Goal: Task Accomplishment & Management: Use online tool/utility

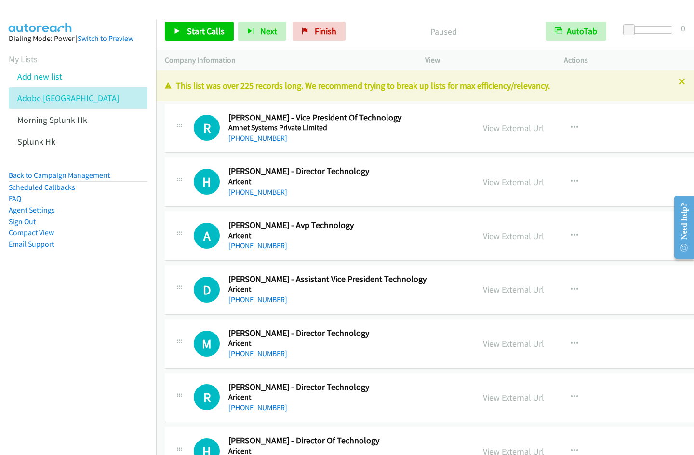
click at [495, 27] on p "Paused" at bounding box center [444, 31] width 170 height 13
click at [487, 126] on link "View External Url" at bounding box center [513, 127] width 61 height 11
click at [197, 30] on span "Start Calls" at bounding box center [206, 31] width 38 height 11
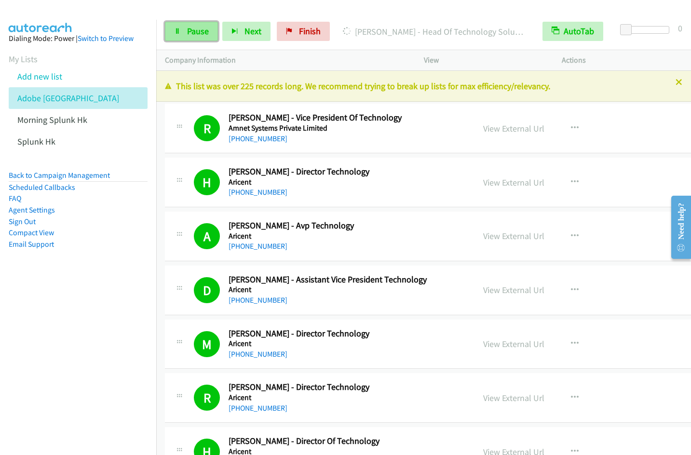
click at [197, 30] on span "Pause" at bounding box center [198, 31] width 22 height 11
click at [189, 29] on span "Start Calls" at bounding box center [206, 31] width 38 height 11
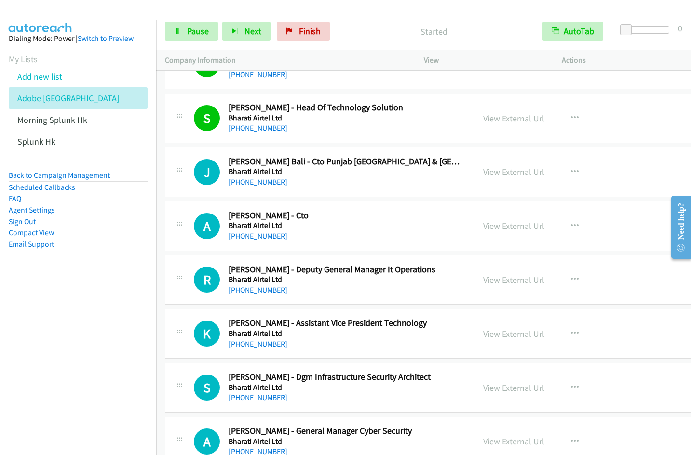
scroll to position [659, 0]
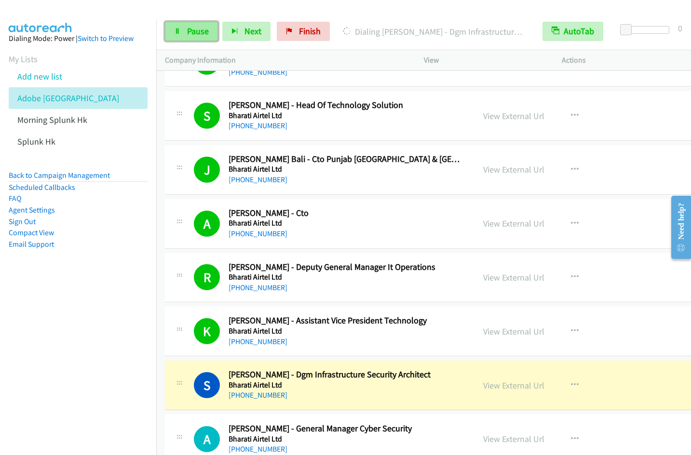
click at [195, 34] on span "Pause" at bounding box center [198, 31] width 22 height 11
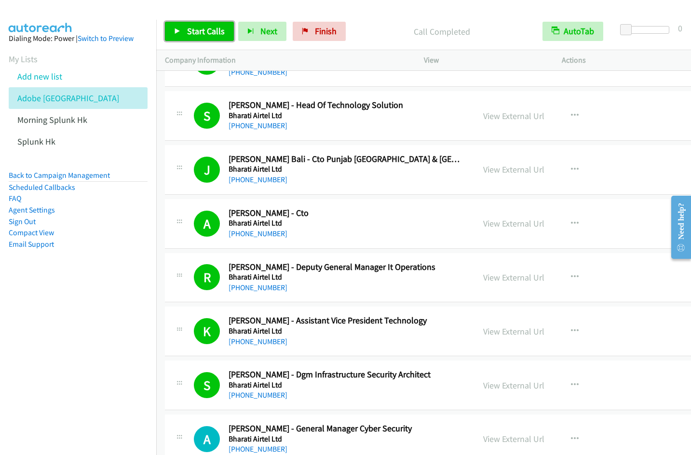
click at [200, 33] on span "Start Calls" at bounding box center [206, 31] width 38 height 11
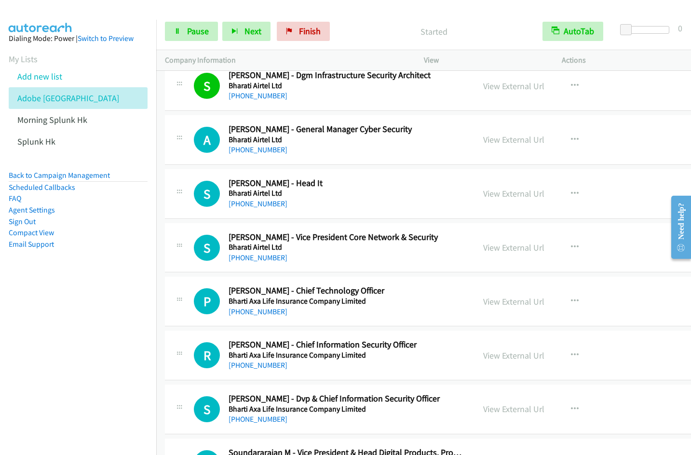
scroll to position [950, 0]
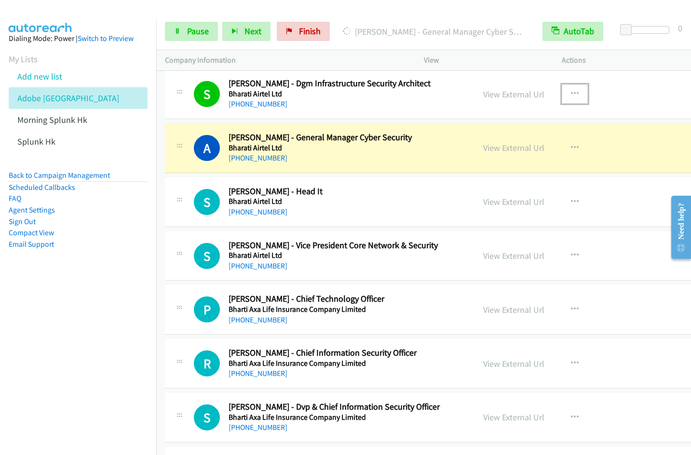
click at [571, 92] on icon "button" at bounding box center [575, 94] width 8 height 8
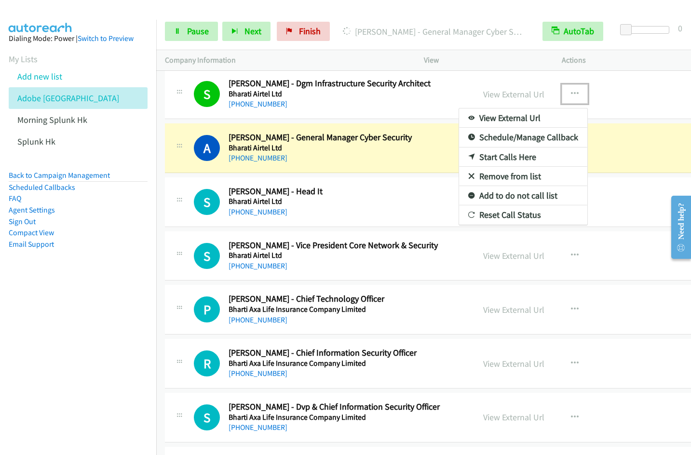
click at [493, 177] on link "Remove from list" at bounding box center [523, 176] width 128 height 19
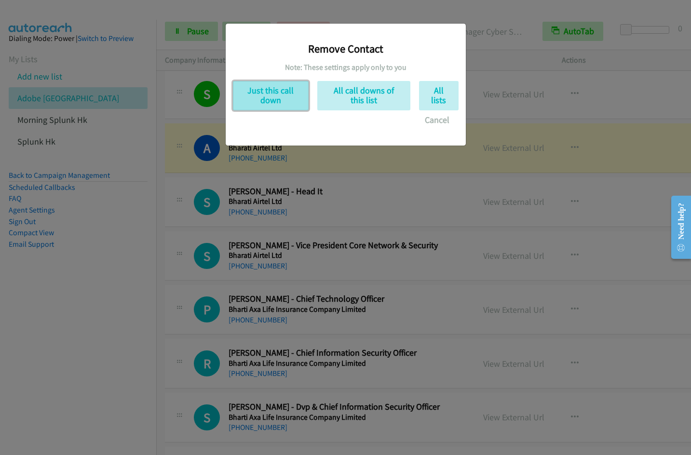
click at [271, 96] on button "Just this call down" at bounding box center [271, 95] width 76 height 29
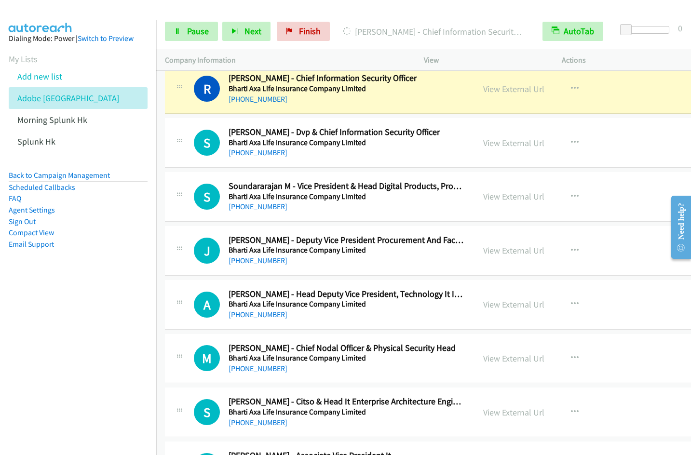
scroll to position [1166, 0]
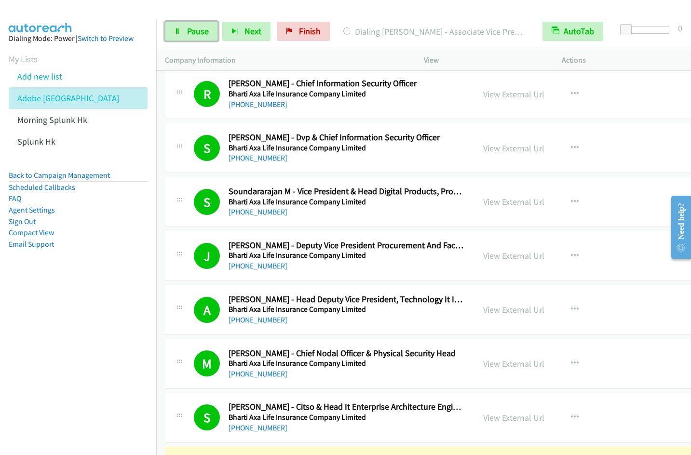
drag, startPoint x: 174, startPoint y: 33, endPoint x: 392, endPoint y: 24, distance: 218.0
click at [174, 32] on icon at bounding box center [177, 31] width 7 height 7
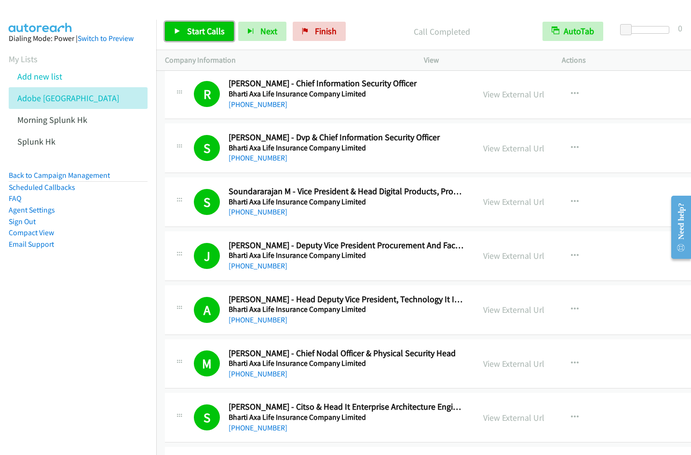
click at [204, 26] on span "Start Calls" at bounding box center [206, 31] width 38 height 11
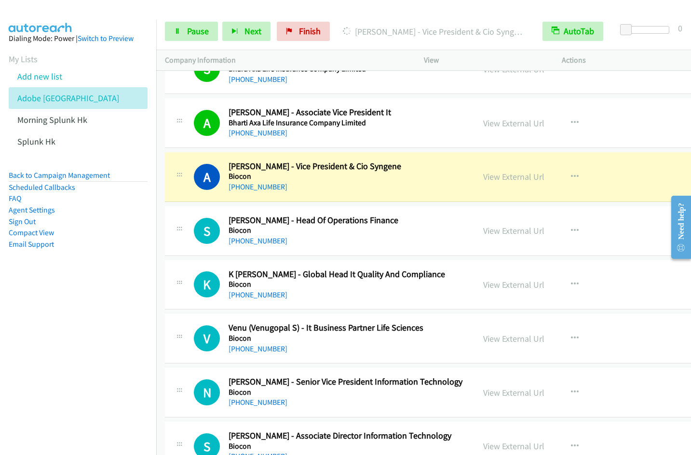
scroll to position [1566, 0]
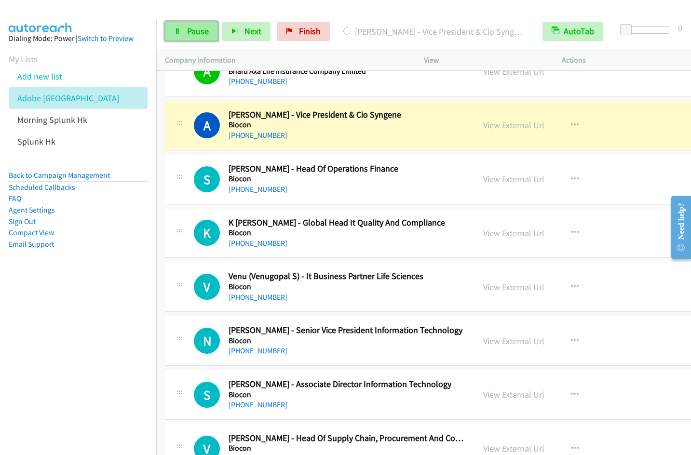
click at [187, 35] on span "Pause" at bounding box center [198, 31] width 22 height 11
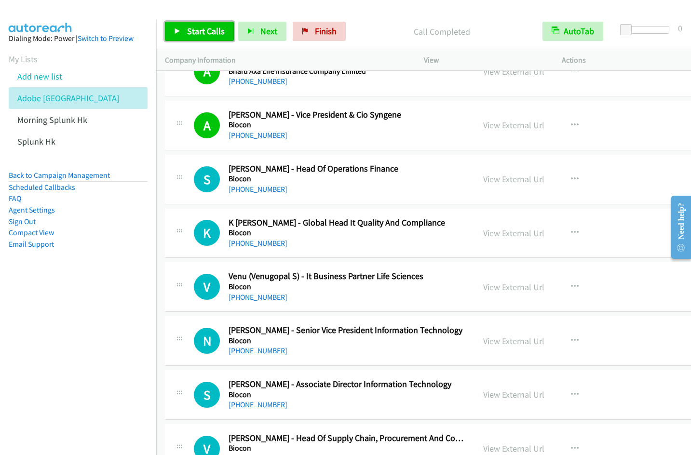
click at [190, 34] on span "Start Calls" at bounding box center [206, 31] width 38 height 11
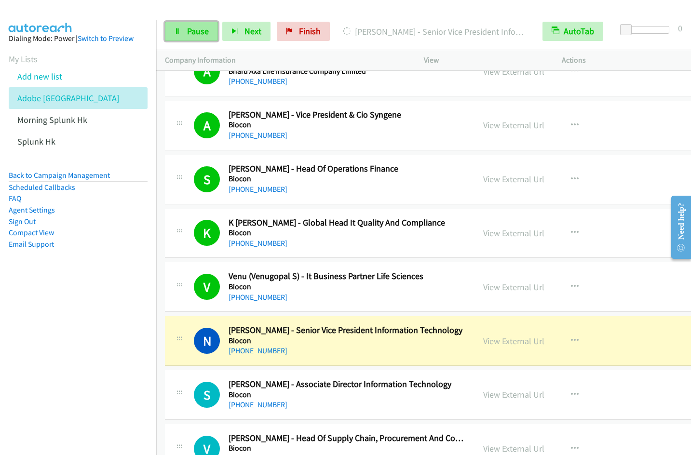
click at [194, 31] on span "Pause" at bounding box center [198, 31] width 22 height 11
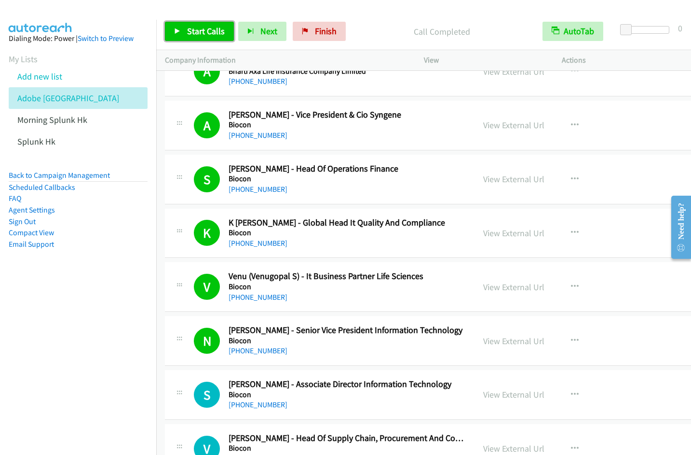
click at [202, 30] on span "Start Calls" at bounding box center [206, 31] width 38 height 11
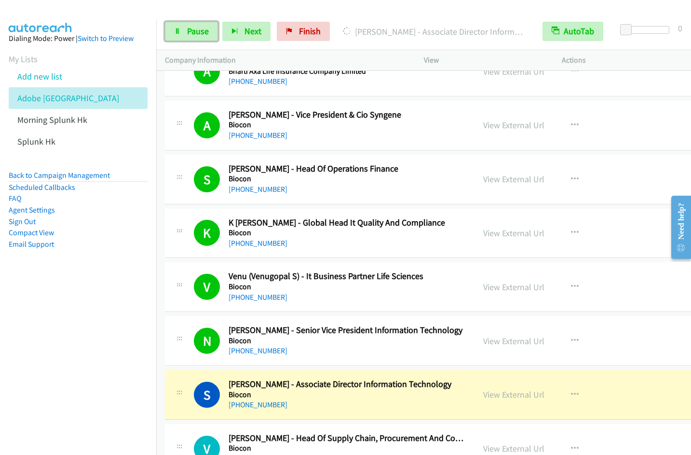
drag, startPoint x: 188, startPoint y: 34, endPoint x: 233, endPoint y: 42, distance: 45.2
click at [188, 34] on span "Pause" at bounding box center [198, 31] width 22 height 11
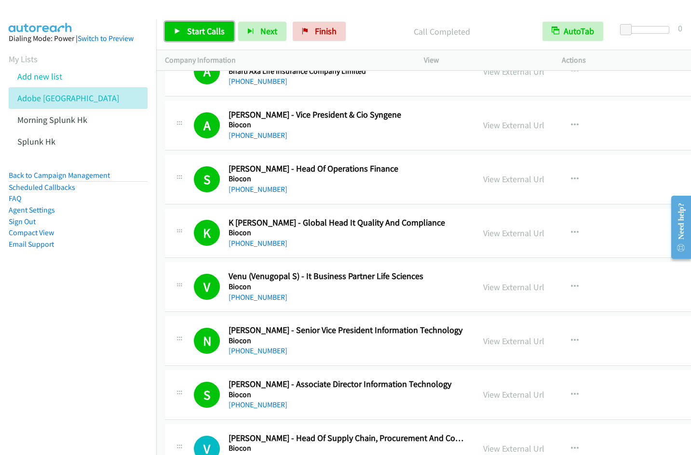
click at [189, 34] on span "Start Calls" at bounding box center [206, 31] width 38 height 11
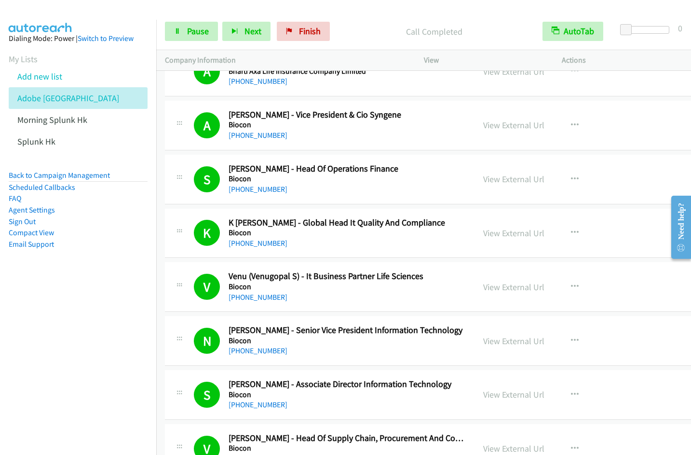
scroll to position [1895, 0]
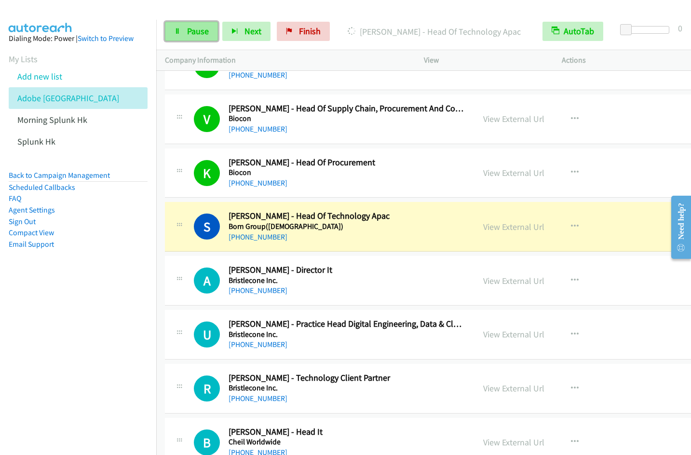
click at [189, 38] on link "Pause" at bounding box center [191, 31] width 53 height 19
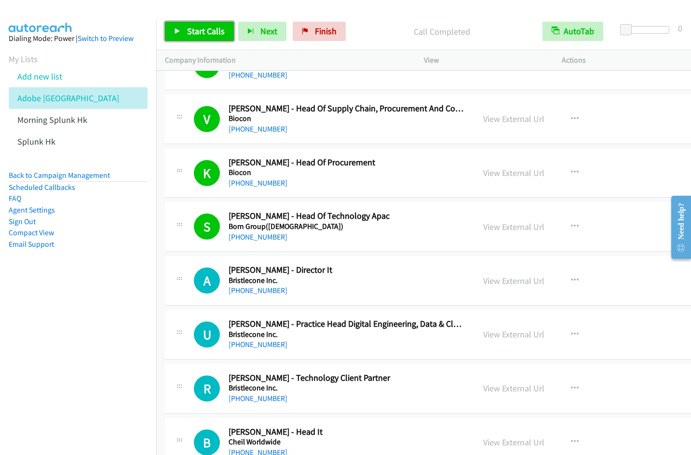
click at [201, 40] on link "Start Calls" at bounding box center [199, 31] width 69 height 19
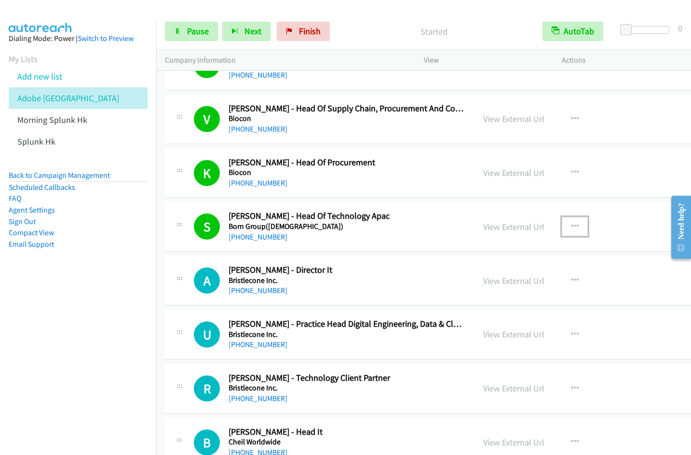
click at [564, 226] on button "button" at bounding box center [574, 226] width 26 height 19
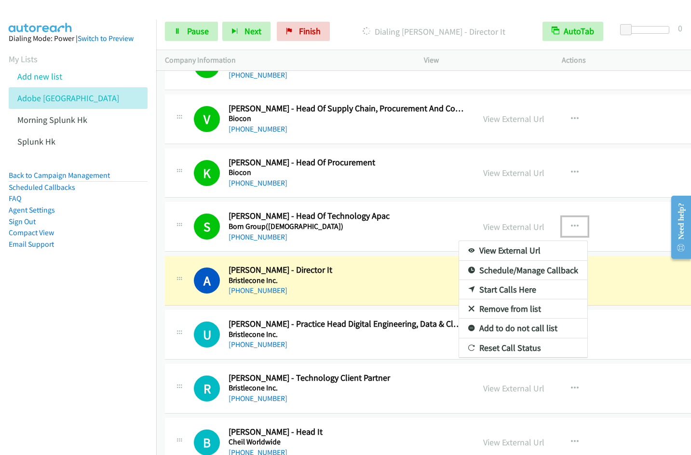
click at [493, 310] on link "Remove from list" at bounding box center [523, 308] width 128 height 19
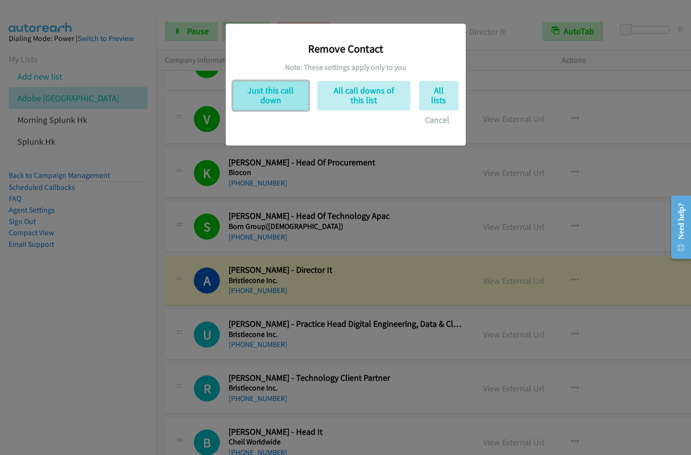
click at [274, 104] on button "Just this call down" at bounding box center [271, 95] width 76 height 29
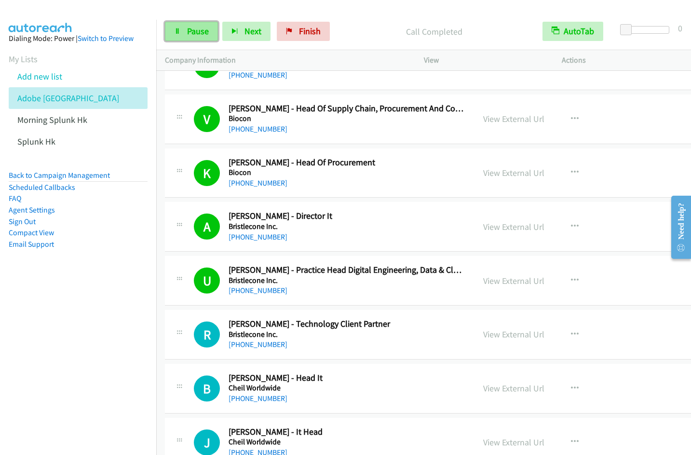
click at [194, 31] on span "Pause" at bounding box center [198, 31] width 22 height 11
click at [194, 31] on span "Start Calls" at bounding box center [206, 31] width 38 height 11
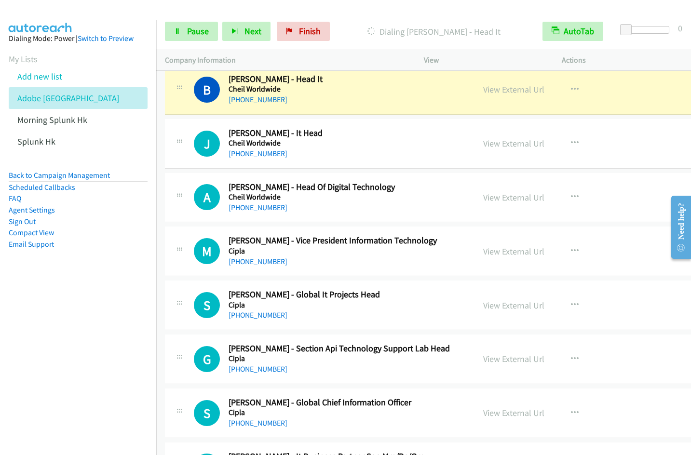
scroll to position [2186, 0]
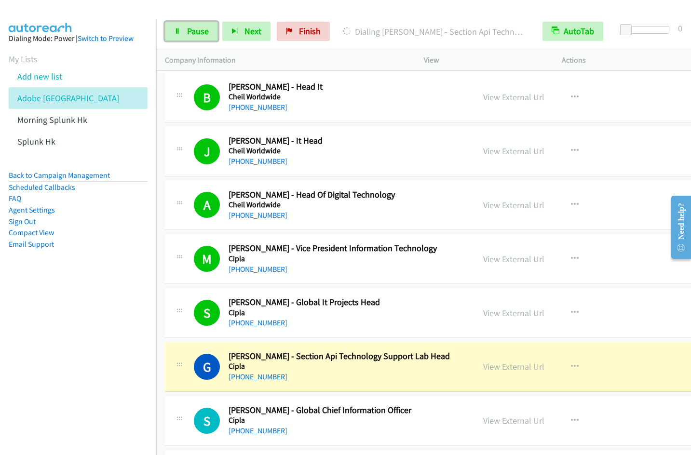
drag, startPoint x: 181, startPoint y: 25, endPoint x: 258, endPoint y: 16, distance: 77.5
click at [181, 25] on link "Pause" at bounding box center [191, 31] width 53 height 19
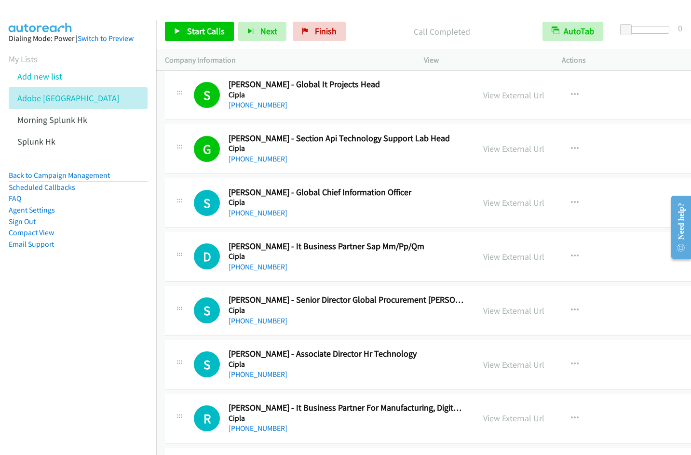
scroll to position [2389, 0]
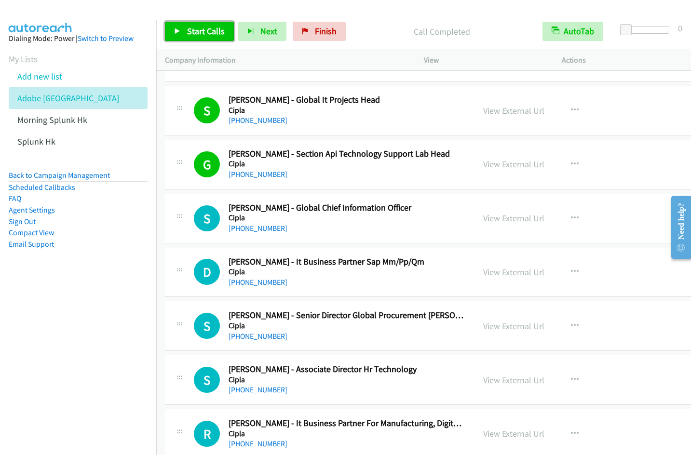
click at [186, 31] on link "Start Calls" at bounding box center [199, 31] width 69 height 19
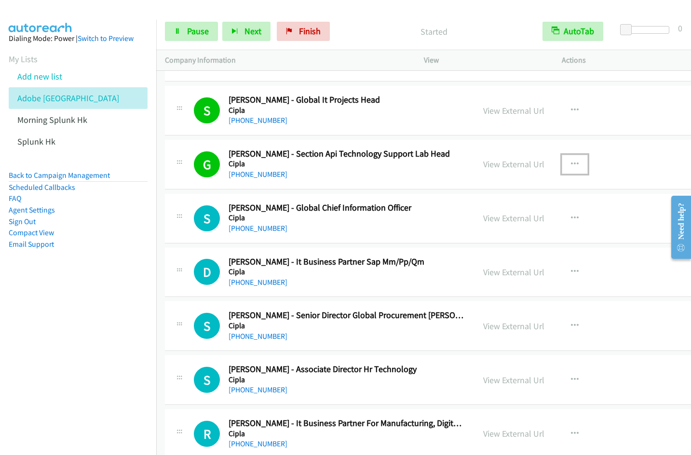
click at [571, 163] on icon "button" at bounding box center [575, 164] width 8 height 8
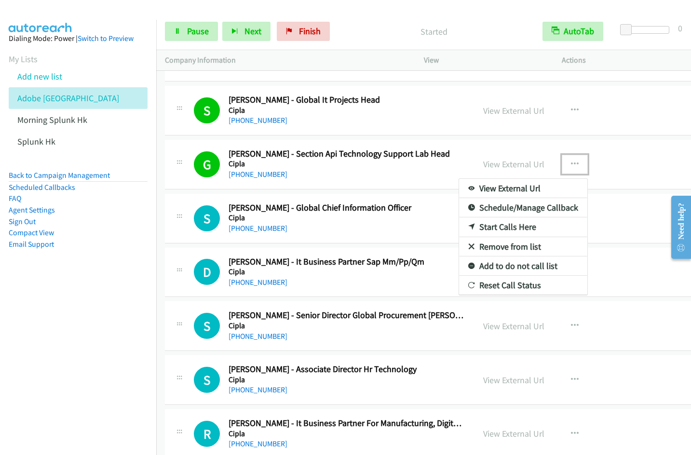
click at [494, 247] on link "Remove from list" at bounding box center [523, 246] width 128 height 19
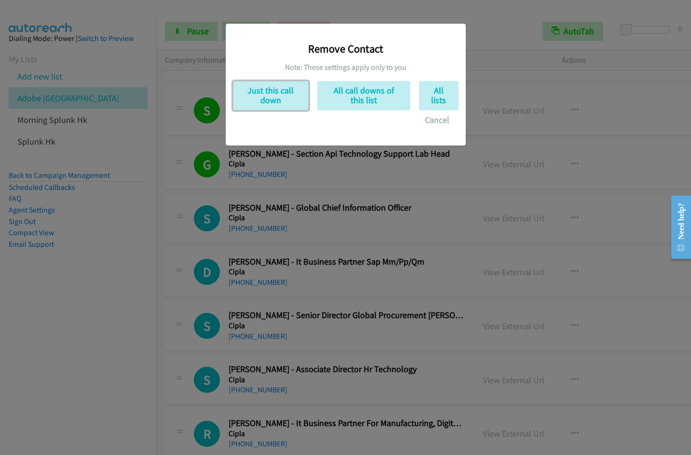
drag, startPoint x: 285, startPoint y: 101, endPoint x: 310, endPoint y: 110, distance: 27.1
click at [285, 101] on button "Just this call down" at bounding box center [271, 95] width 76 height 29
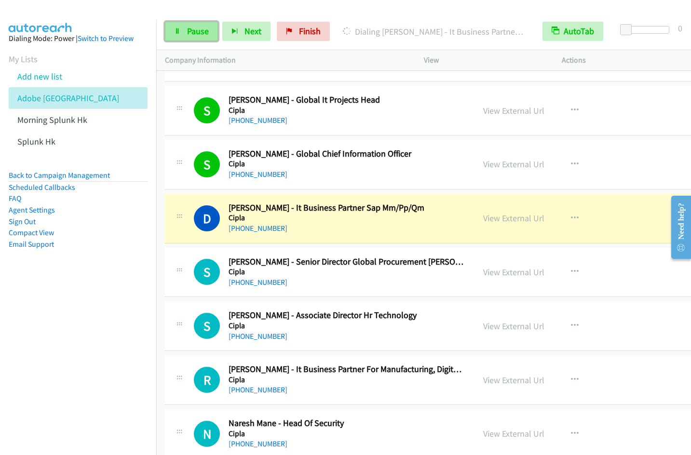
click at [198, 40] on link "Pause" at bounding box center [191, 31] width 53 height 19
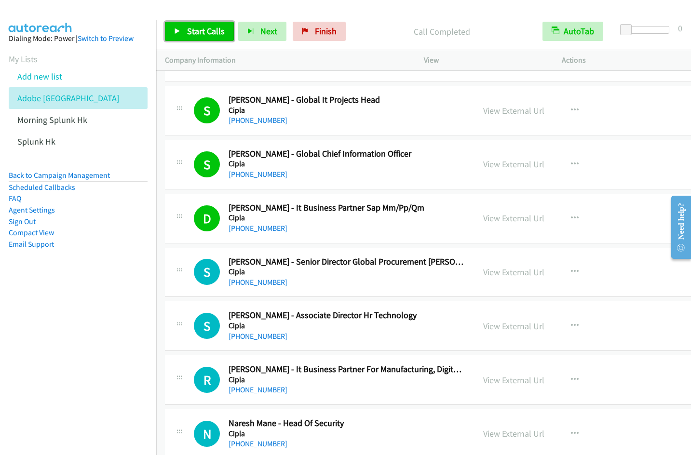
click at [201, 35] on span "Start Calls" at bounding box center [206, 31] width 38 height 11
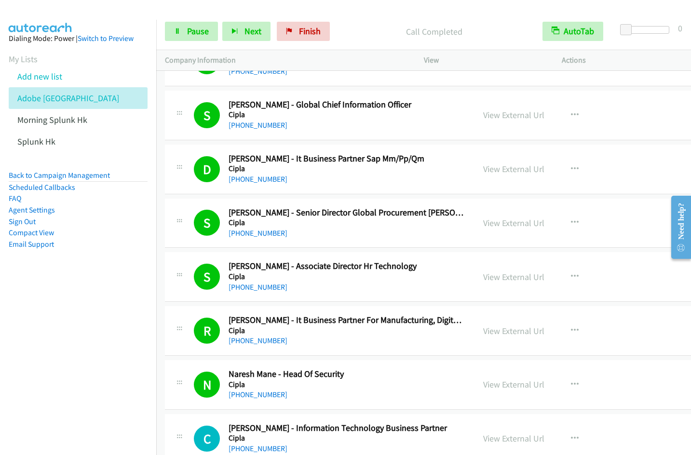
scroll to position [2768, 0]
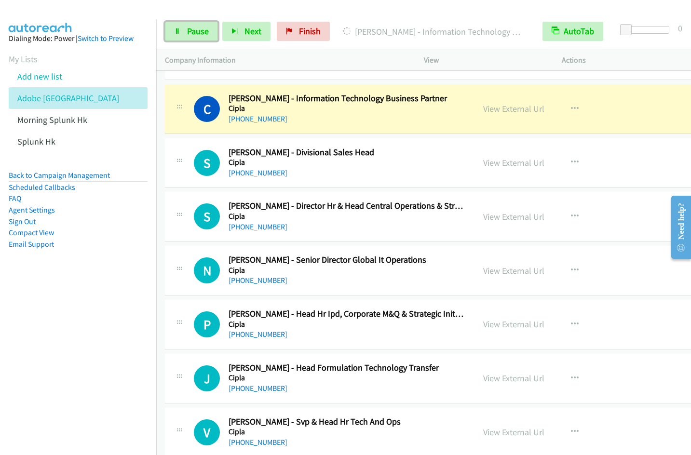
drag, startPoint x: 186, startPoint y: 31, endPoint x: 236, endPoint y: 21, distance: 50.8
click at [187, 31] on link "Pause" at bounding box center [191, 31] width 53 height 19
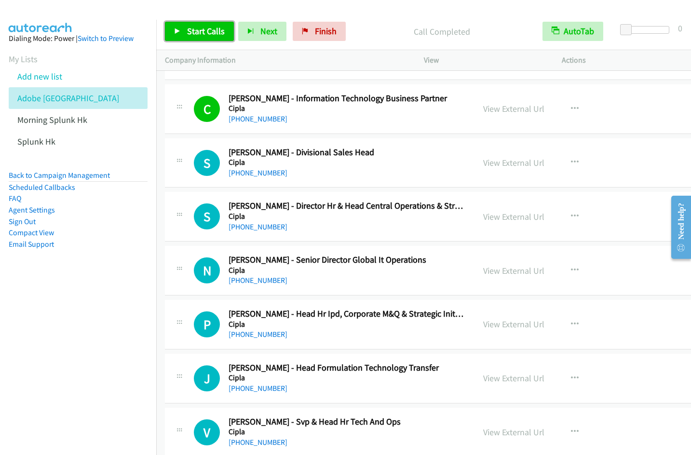
drag, startPoint x: 212, startPoint y: 26, endPoint x: 265, endPoint y: 67, distance: 67.3
click at [212, 26] on span "Start Calls" at bounding box center [206, 31] width 38 height 11
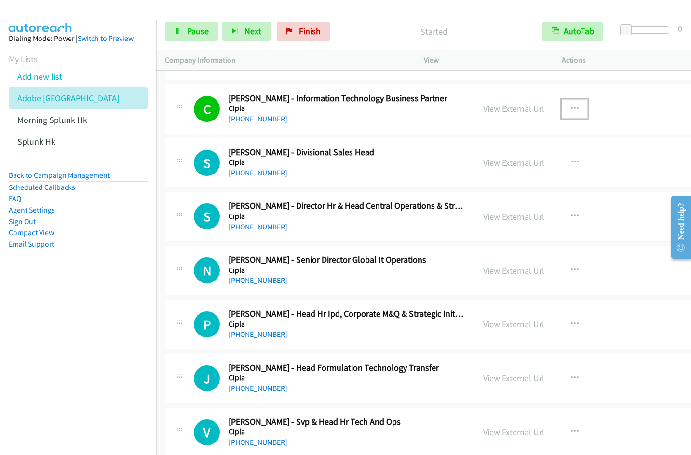
click at [571, 108] on icon "button" at bounding box center [575, 109] width 8 height 8
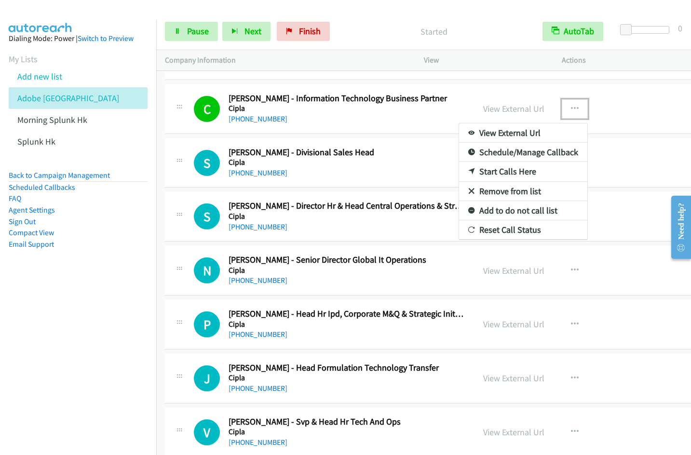
click at [487, 192] on link "Remove from list" at bounding box center [523, 191] width 128 height 19
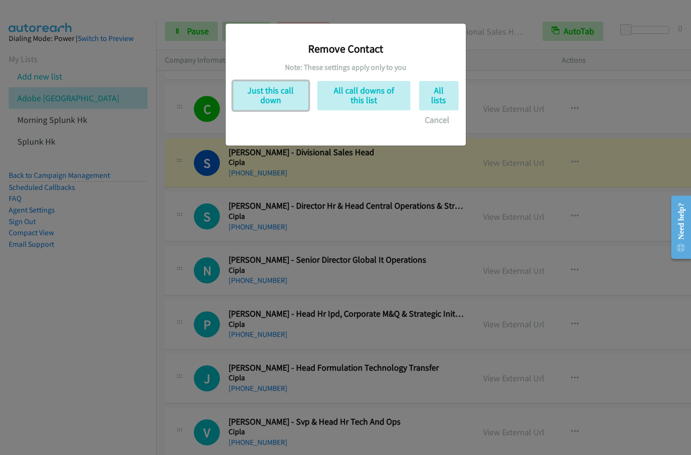
drag, startPoint x: 281, startPoint y: 98, endPoint x: 514, endPoint y: 267, distance: 287.5
click at [280, 99] on button "Just this call down" at bounding box center [271, 95] width 76 height 29
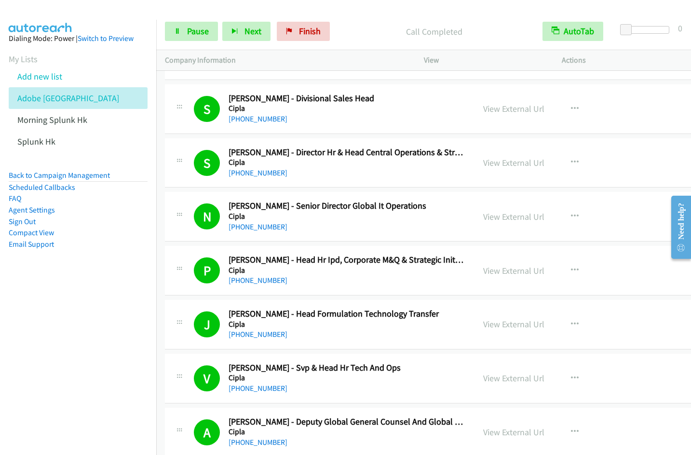
scroll to position [3097, 0]
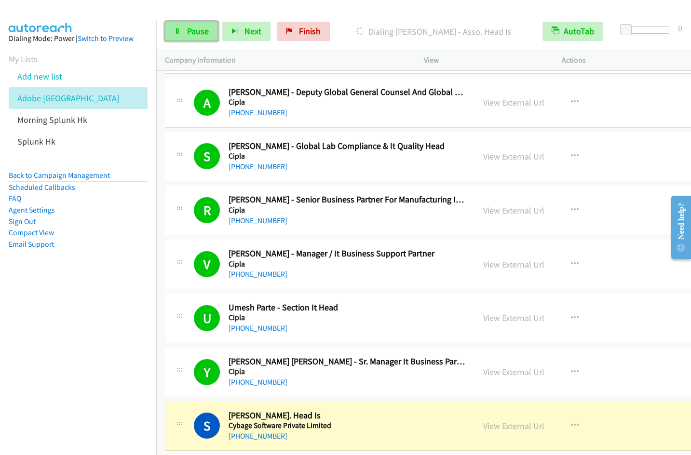
click at [187, 31] on span "Pause" at bounding box center [198, 31] width 22 height 11
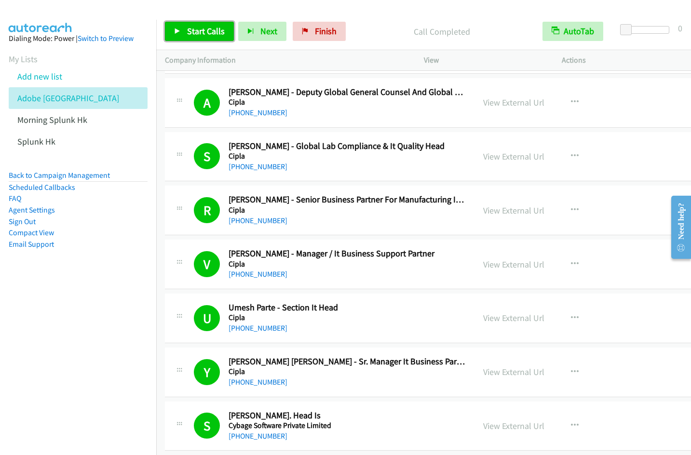
drag, startPoint x: 176, startPoint y: 29, endPoint x: 215, endPoint y: 29, distance: 38.6
click at [176, 29] on icon at bounding box center [177, 31] width 7 height 7
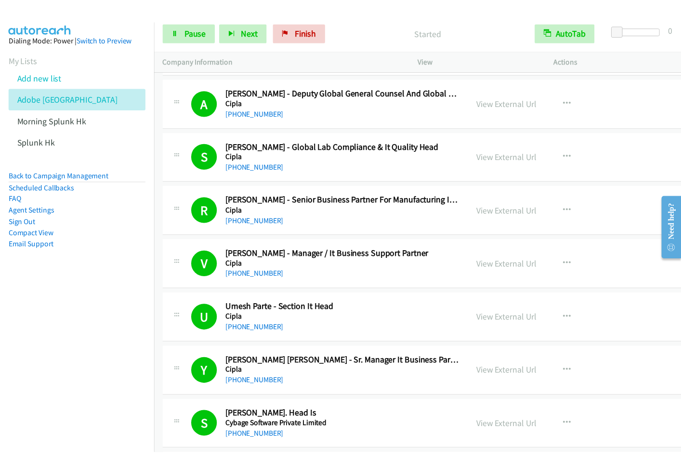
scroll to position [3427, 0]
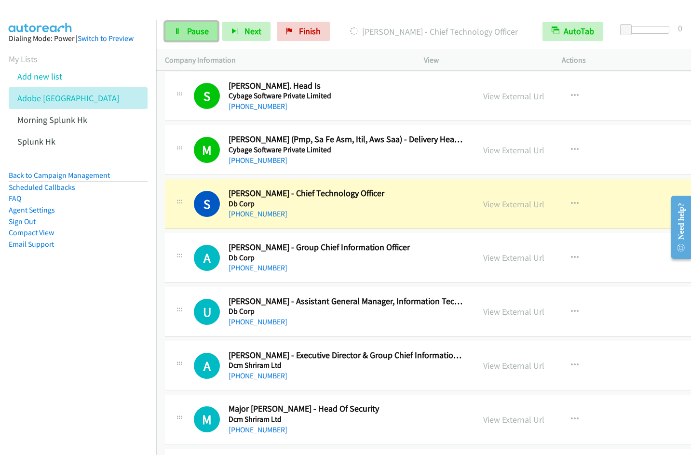
click at [194, 35] on span "Pause" at bounding box center [198, 31] width 22 height 11
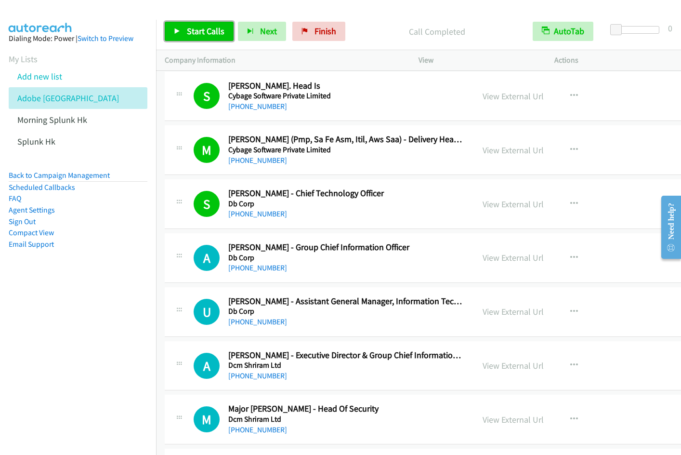
drag, startPoint x: 187, startPoint y: 30, endPoint x: 307, endPoint y: 84, distance: 131.6
click at [187, 30] on span "Start Calls" at bounding box center [206, 31] width 38 height 11
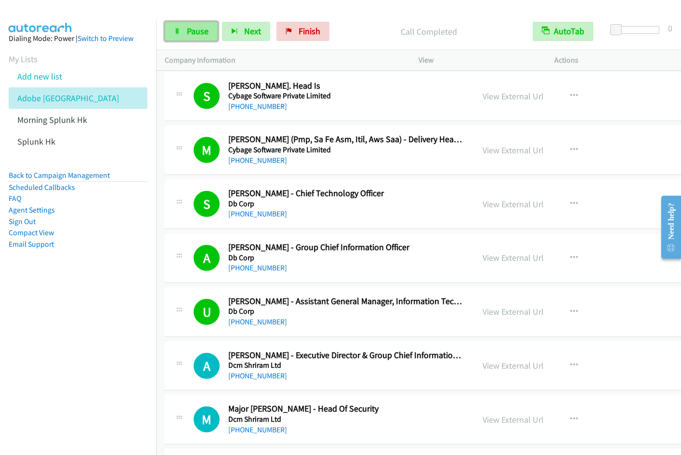
click at [190, 40] on link "Pause" at bounding box center [191, 31] width 53 height 19
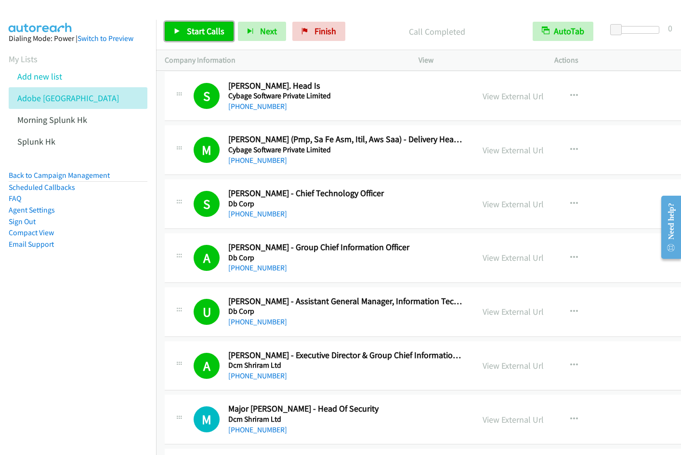
drag, startPoint x: 189, startPoint y: 33, endPoint x: 243, endPoint y: 57, distance: 59.1
click at [189, 33] on span "Start Calls" at bounding box center [206, 31] width 38 height 11
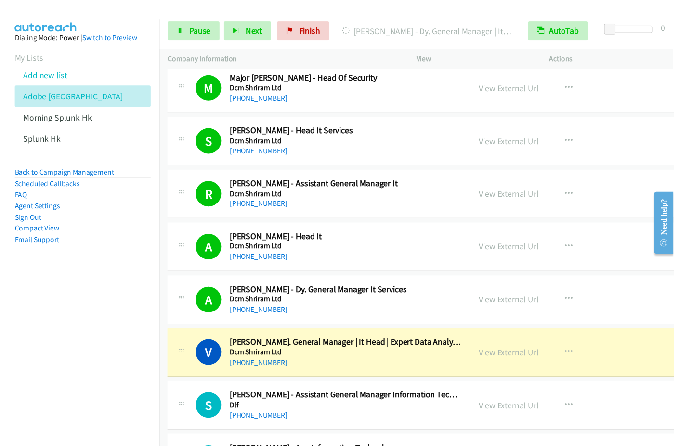
scroll to position [4086, 0]
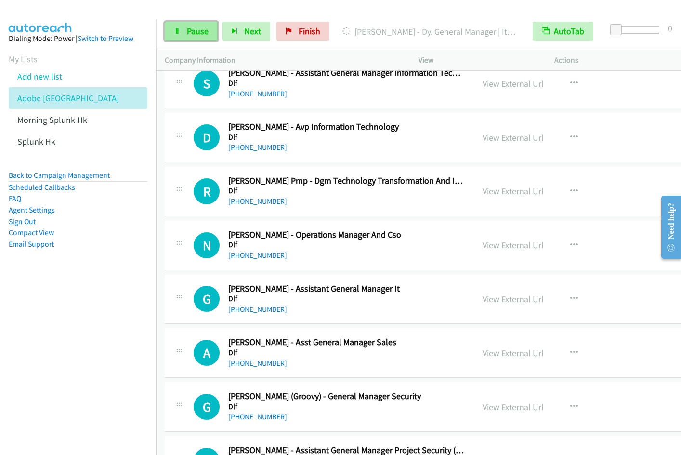
click at [188, 32] on span "Pause" at bounding box center [198, 31] width 22 height 11
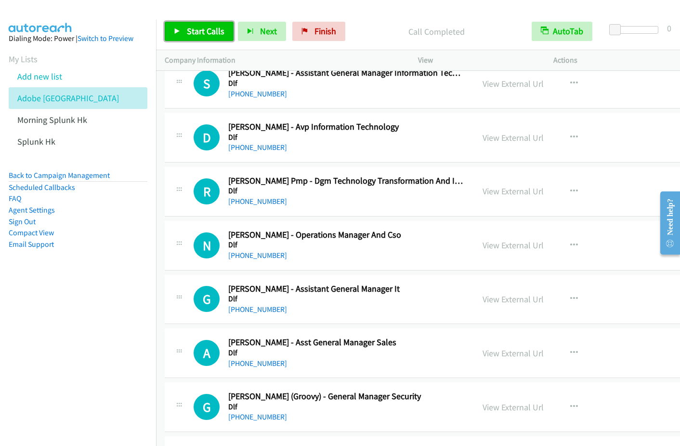
click at [205, 35] on span "Start Calls" at bounding box center [206, 31] width 38 height 11
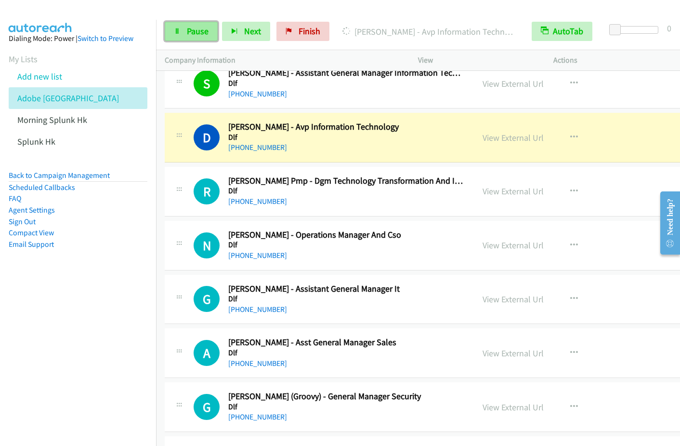
click at [199, 29] on span "Pause" at bounding box center [198, 31] width 22 height 11
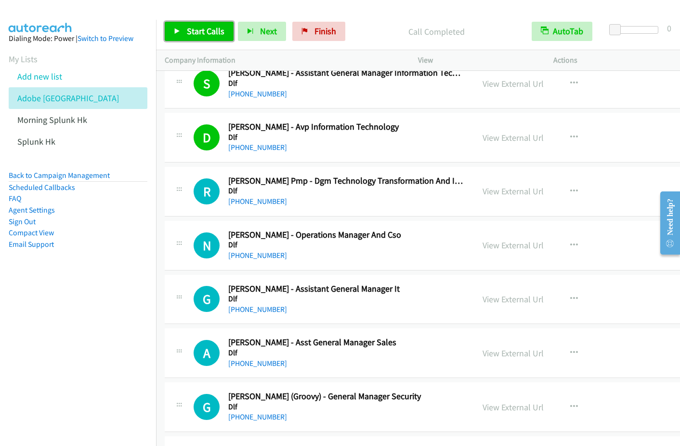
drag, startPoint x: 197, startPoint y: 31, endPoint x: 207, endPoint y: 44, distance: 16.8
click at [197, 31] on span "Start Calls" at bounding box center [206, 31] width 38 height 11
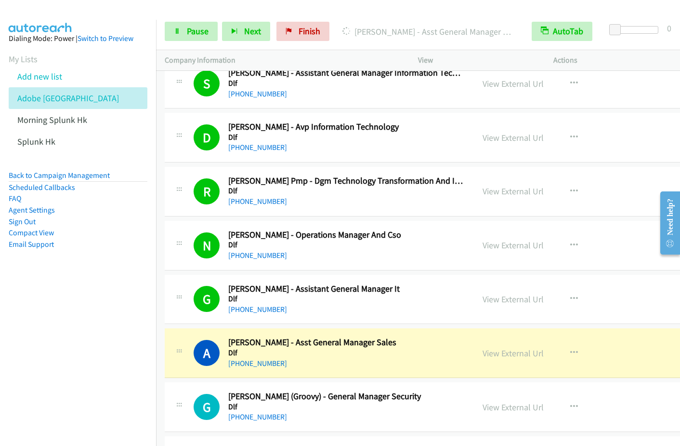
scroll to position [4408, 0]
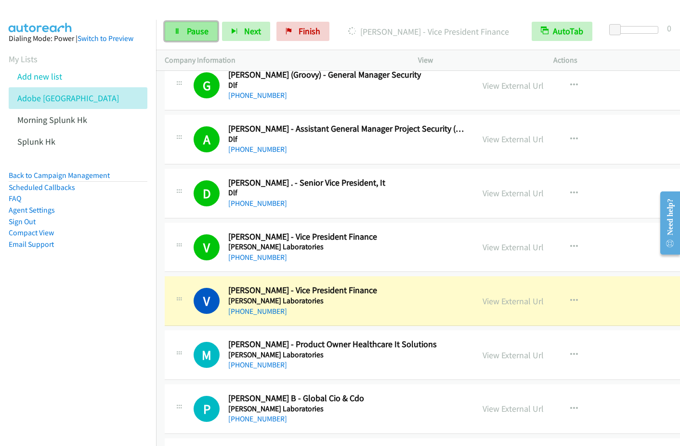
click at [186, 27] on link "Pause" at bounding box center [191, 31] width 53 height 19
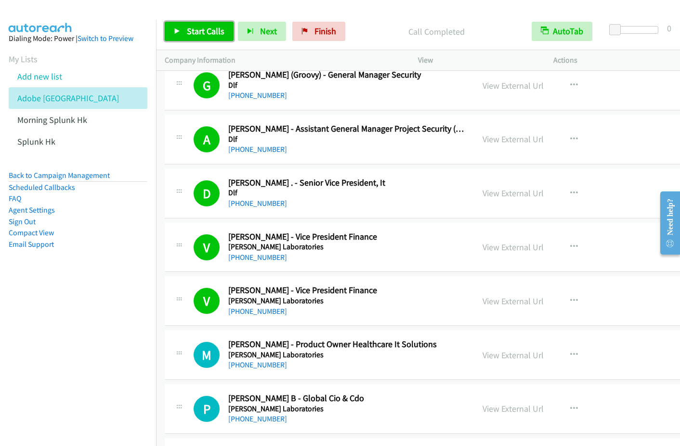
click at [207, 33] on span "Start Calls" at bounding box center [206, 31] width 38 height 11
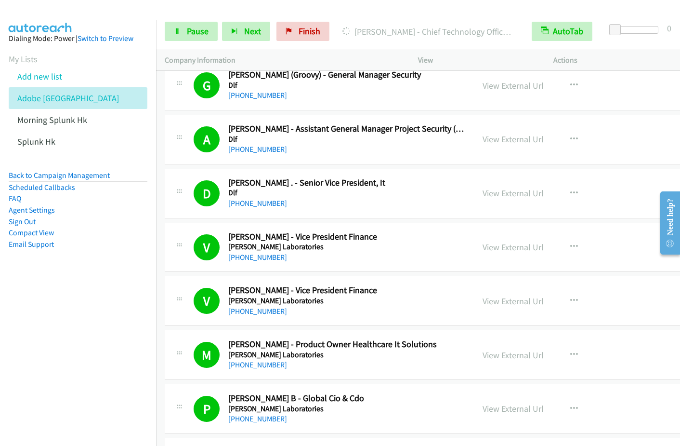
drag, startPoint x: 110, startPoint y: 372, endPoint x: 633, endPoint y: 295, distance: 528.4
click at [110, 371] on nav "Dialing Mode: Power | Switch to Preview My Lists Add new list Adobe India Morni…" at bounding box center [78, 243] width 157 height 446
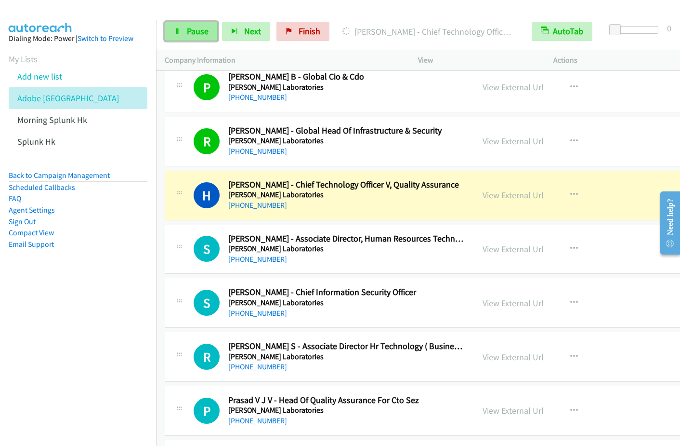
click at [182, 36] on link "Pause" at bounding box center [191, 31] width 53 height 19
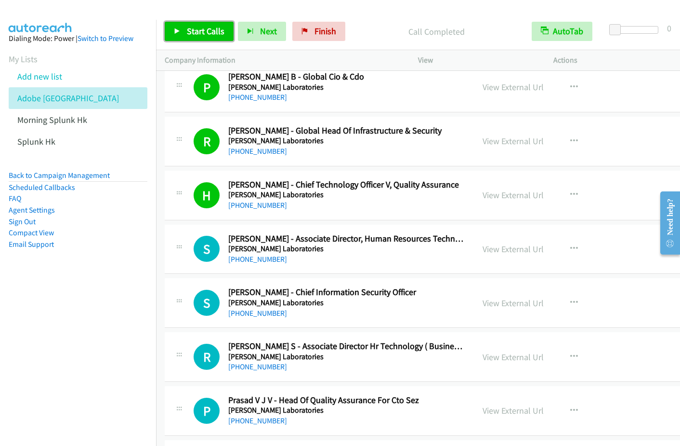
click at [205, 29] on span "Start Calls" at bounding box center [206, 31] width 38 height 11
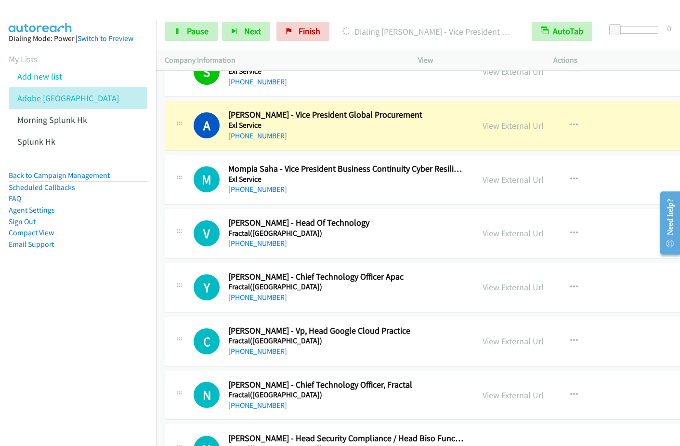
scroll to position [6271, 0]
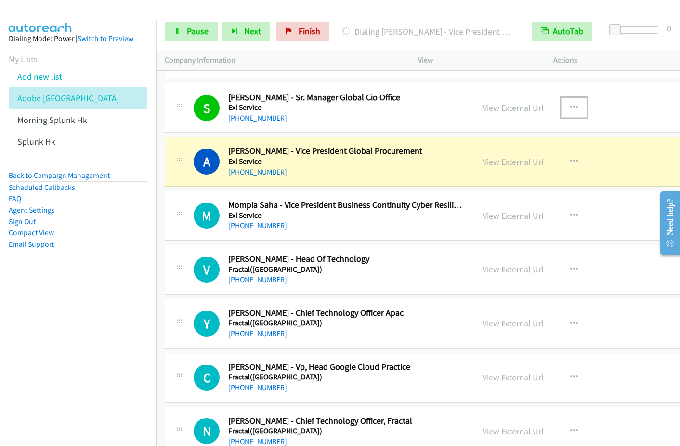
click at [571, 106] on icon "button" at bounding box center [575, 108] width 8 height 8
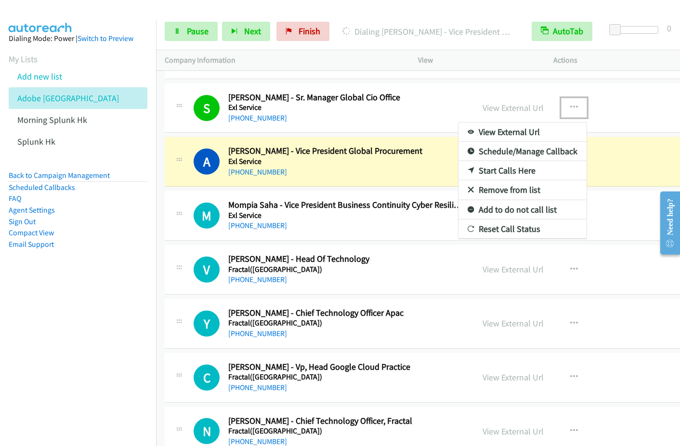
click at [505, 187] on link "Remove from list" at bounding box center [523, 189] width 128 height 19
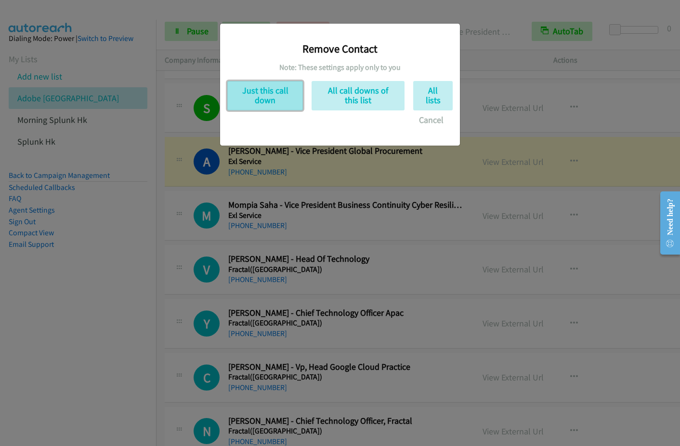
click at [279, 88] on button "Just this call down" at bounding box center [265, 95] width 76 height 29
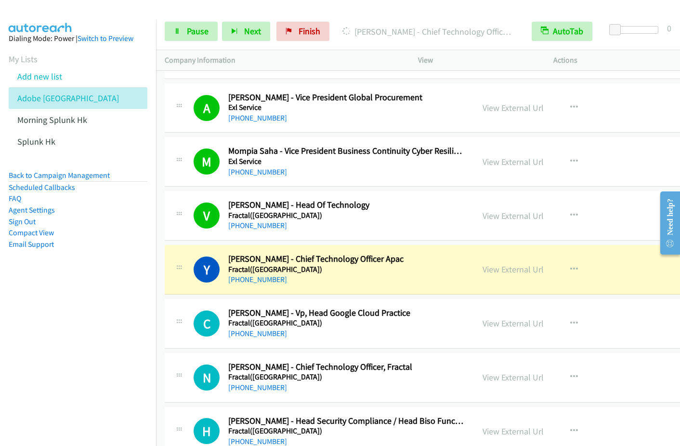
click at [106, 359] on nav "Dialing Mode: Power | Switch to Preview My Lists Add new list Adobe India Morni…" at bounding box center [78, 243] width 157 height 446
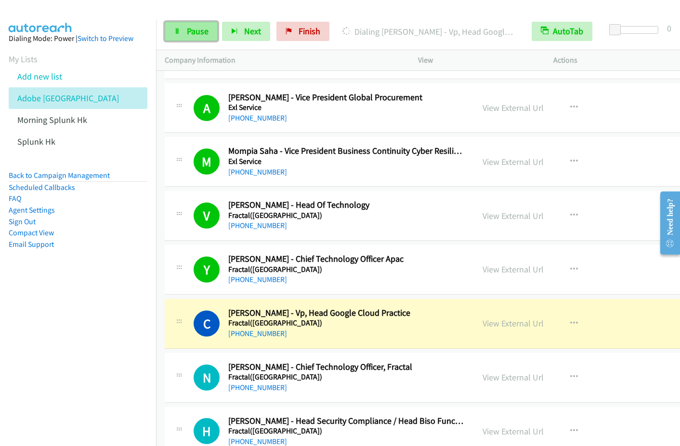
click at [184, 36] on link "Pause" at bounding box center [191, 31] width 53 height 19
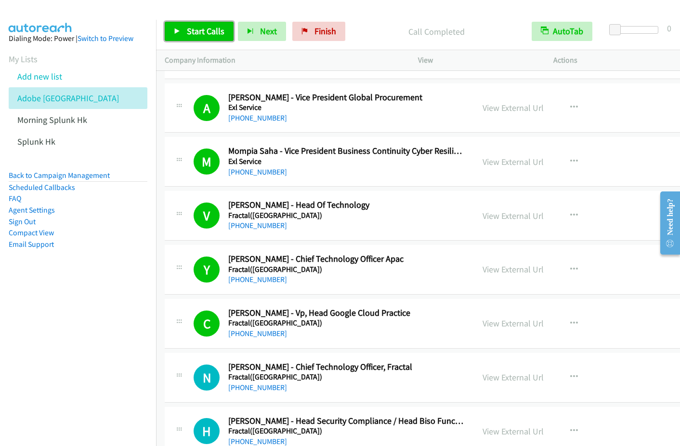
click at [178, 29] on icon at bounding box center [177, 31] width 7 height 7
drag, startPoint x: 196, startPoint y: 36, endPoint x: 249, endPoint y: 28, distance: 54.0
click at [196, 36] on span "Pause" at bounding box center [198, 31] width 22 height 11
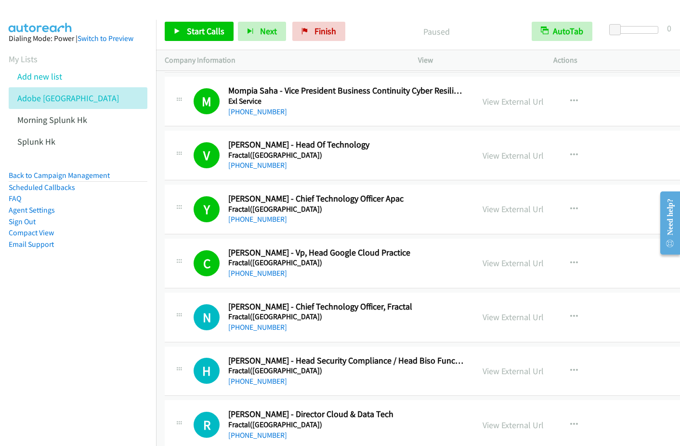
scroll to position [6383, 0]
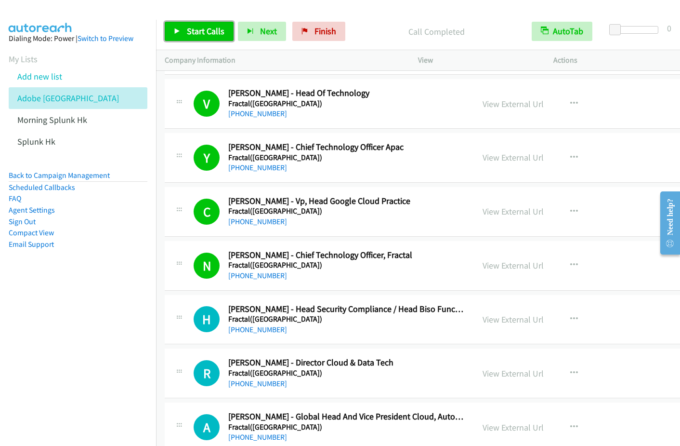
click at [191, 35] on span "Start Calls" at bounding box center [206, 31] width 38 height 11
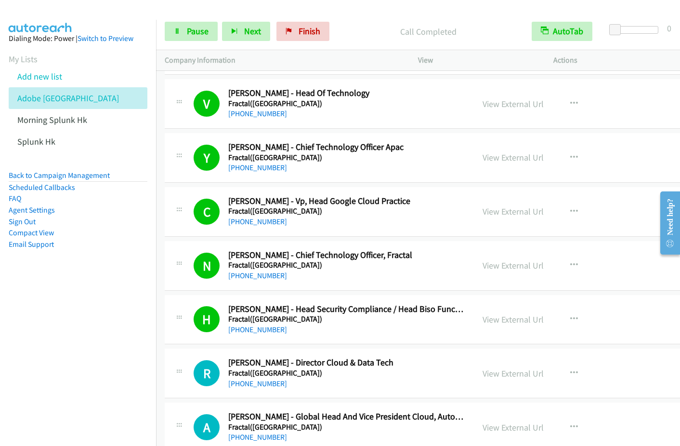
scroll to position [6704, 0]
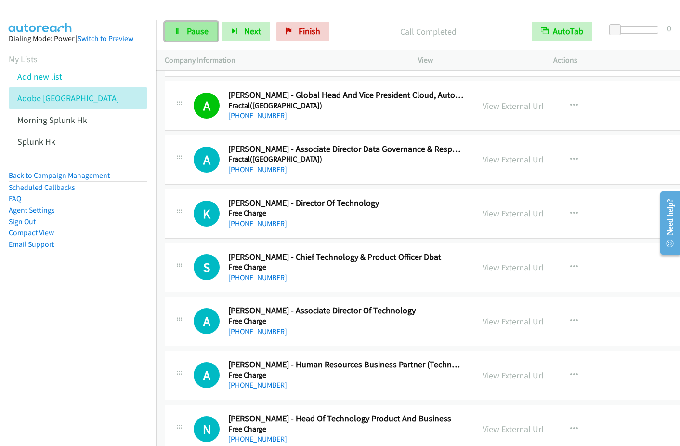
click at [197, 35] on span "Pause" at bounding box center [198, 31] width 22 height 11
click at [182, 32] on link "Start Calls" at bounding box center [199, 31] width 69 height 19
click at [172, 33] on link "Pause" at bounding box center [191, 31] width 53 height 19
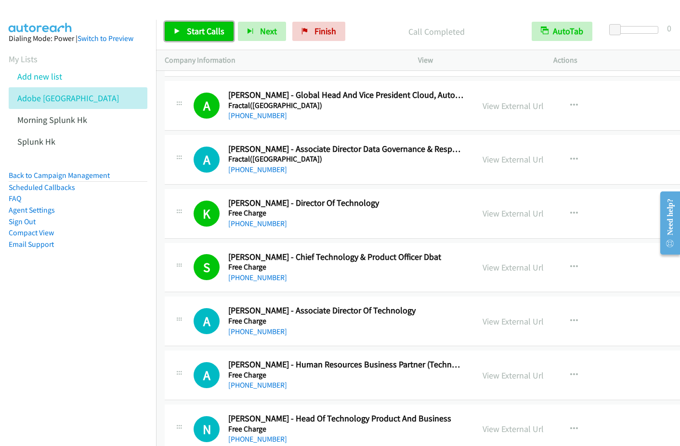
click at [207, 28] on span "Start Calls" at bounding box center [206, 31] width 38 height 11
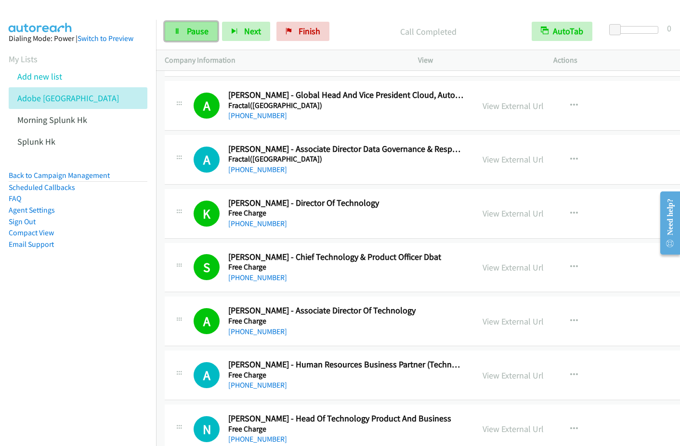
click at [187, 38] on link "Pause" at bounding box center [191, 31] width 53 height 19
click at [201, 30] on span "Start Calls" at bounding box center [206, 31] width 38 height 11
click at [195, 33] on span "Pause" at bounding box center [198, 31] width 22 height 11
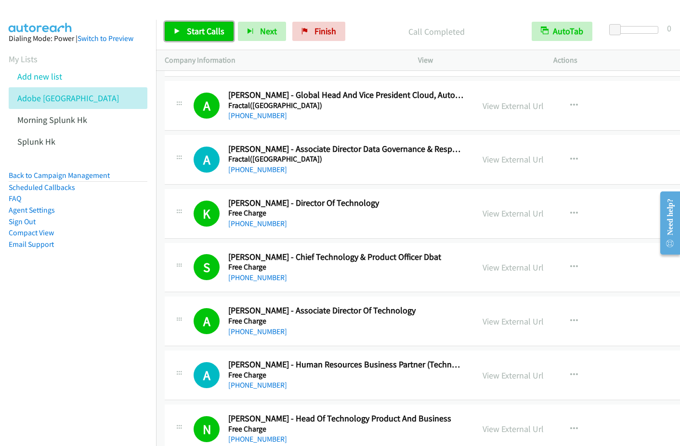
click at [190, 34] on span "Start Calls" at bounding box center [206, 31] width 38 height 11
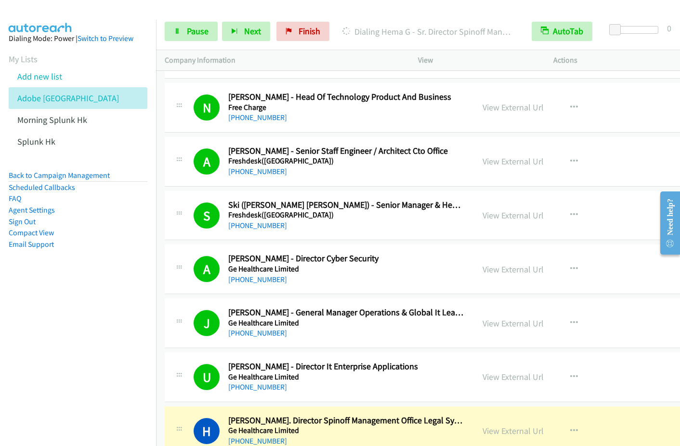
scroll to position [7347, 0]
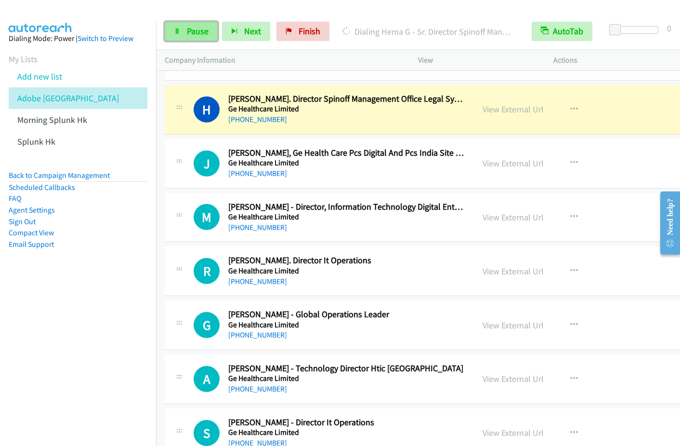
click at [198, 35] on span "Pause" at bounding box center [198, 31] width 22 height 11
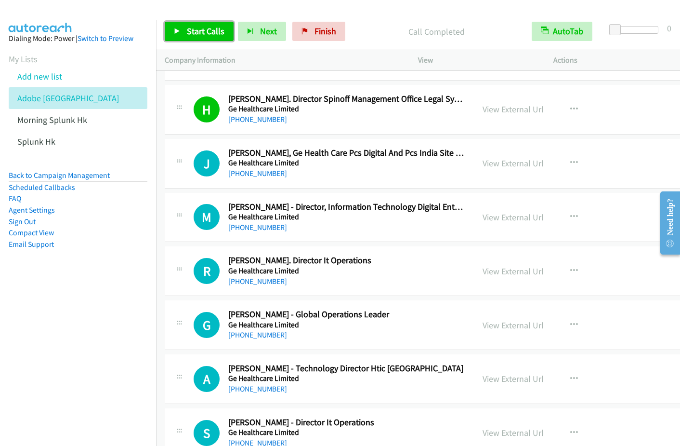
click at [193, 27] on span "Start Calls" at bounding box center [206, 31] width 38 height 11
click at [520, 28] on div "Started" at bounding box center [428, 31] width 189 height 19
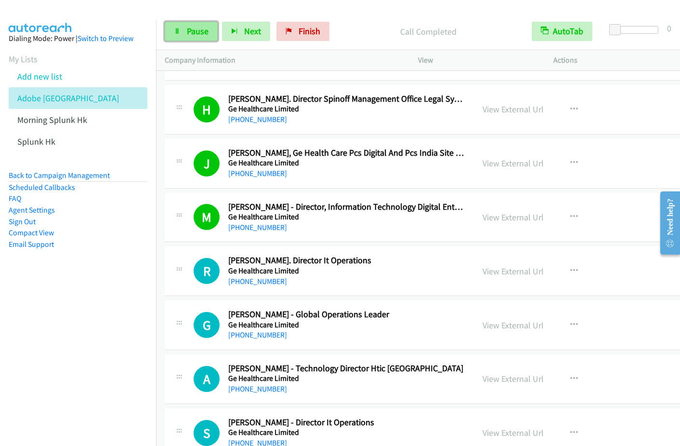
click at [195, 34] on span "Pause" at bounding box center [198, 31] width 22 height 11
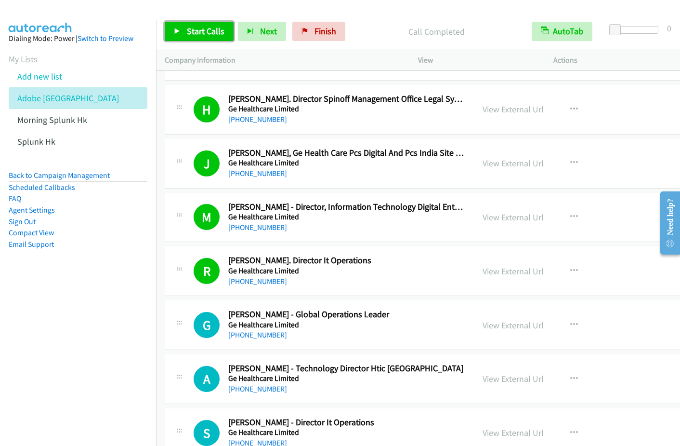
click at [187, 33] on span "Start Calls" at bounding box center [206, 31] width 38 height 11
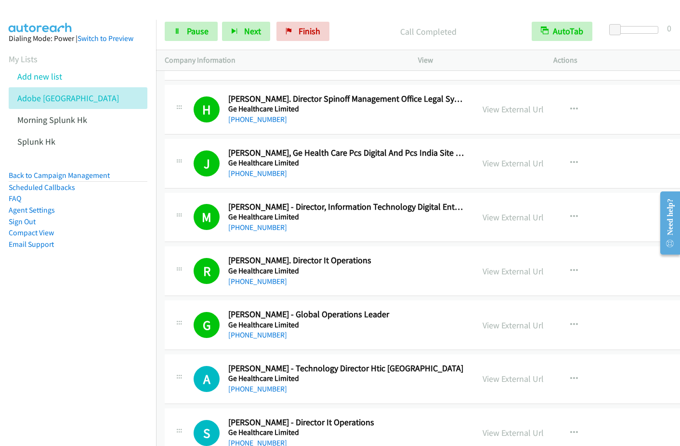
scroll to position [7669, 0]
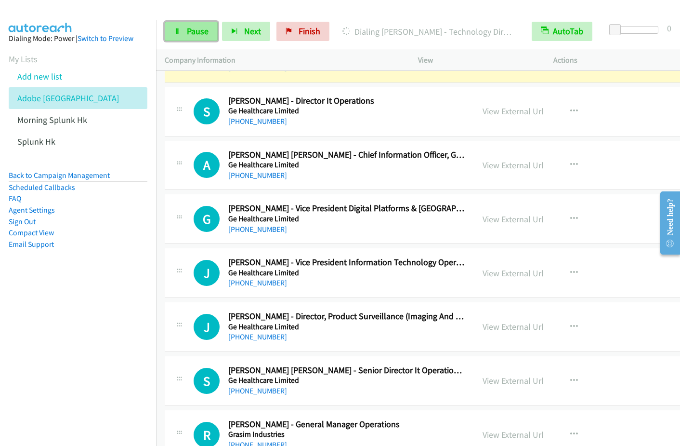
click at [186, 28] on link "Pause" at bounding box center [191, 31] width 53 height 19
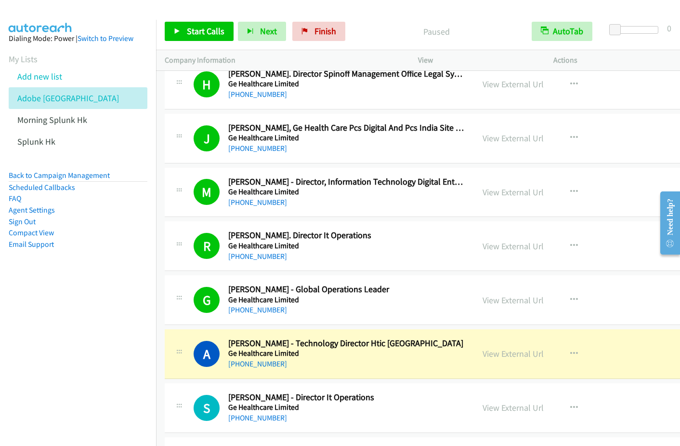
scroll to position [7521, 0]
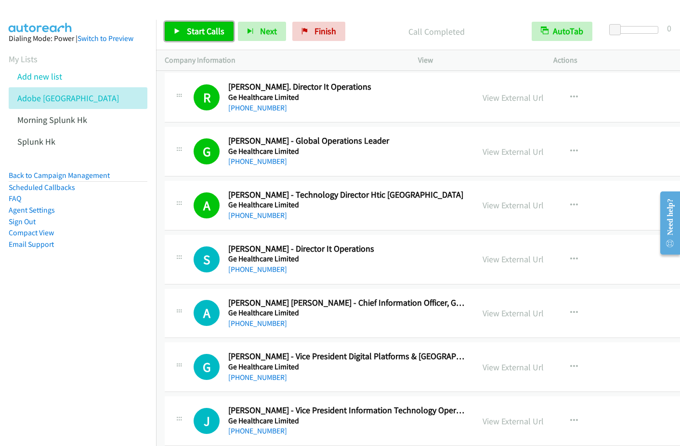
click at [194, 39] on link "Start Calls" at bounding box center [199, 31] width 69 height 19
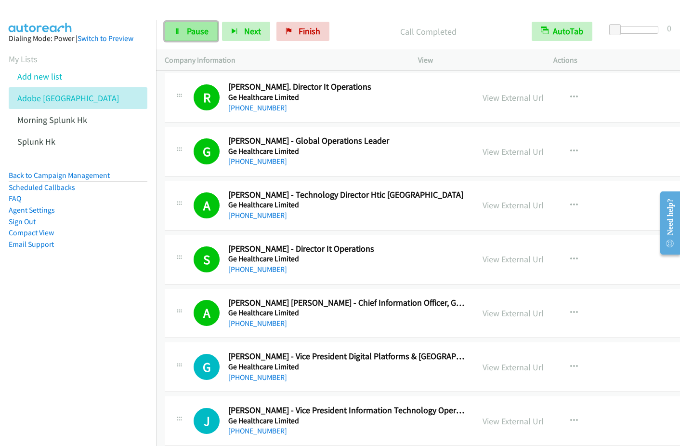
click at [189, 29] on span "Pause" at bounding box center [198, 31] width 22 height 11
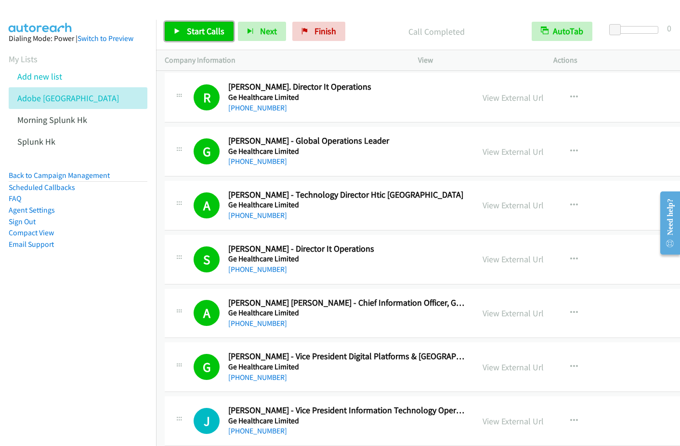
click at [212, 33] on span "Start Calls" at bounding box center [206, 31] width 38 height 11
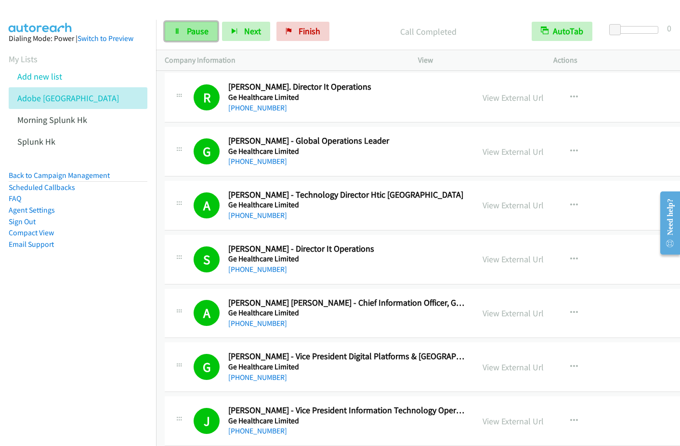
click at [185, 28] on link "Pause" at bounding box center [191, 31] width 53 height 19
click at [204, 32] on span "Start Calls" at bounding box center [206, 31] width 38 height 11
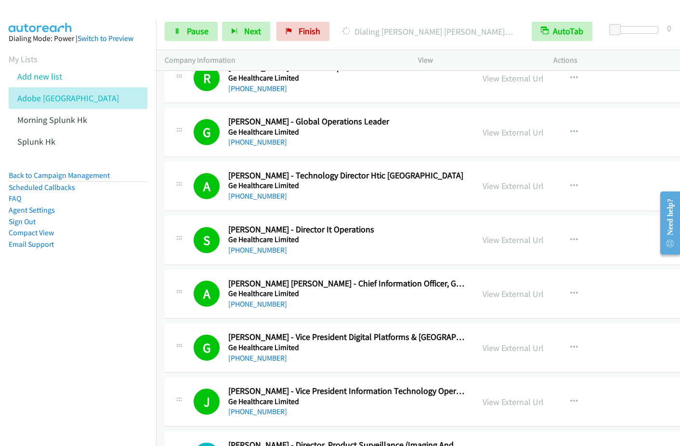
scroll to position [7862, 0]
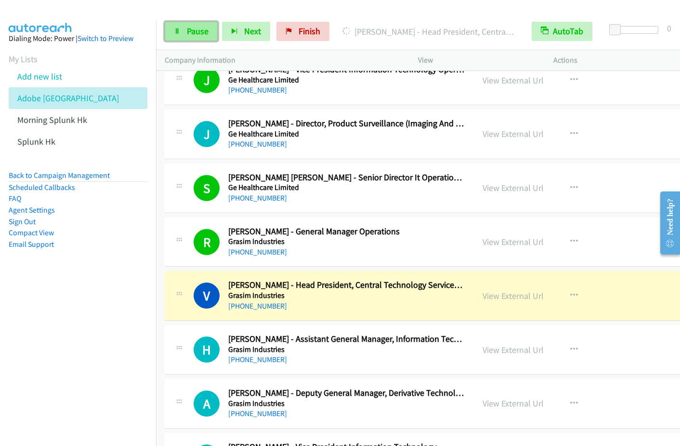
click at [191, 40] on link "Pause" at bounding box center [191, 31] width 53 height 19
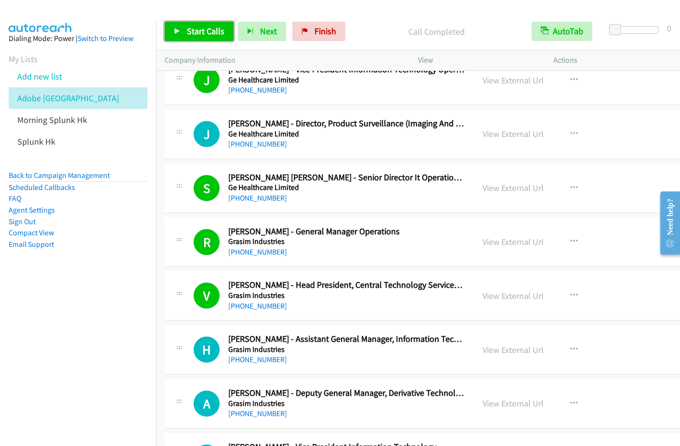
click at [204, 33] on span "Start Calls" at bounding box center [206, 31] width 38 height 11
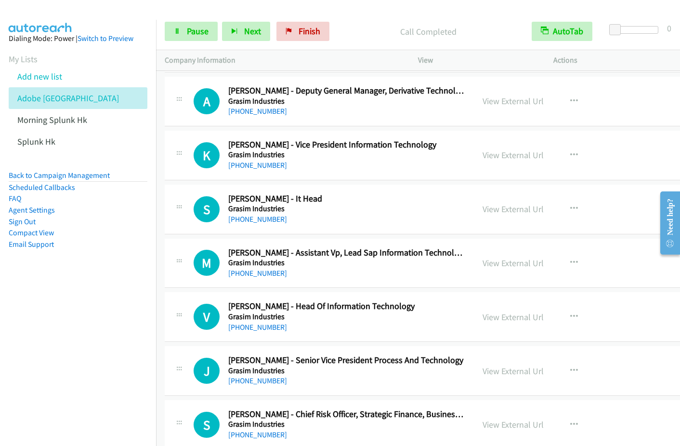
scroll to position [8143, 0]
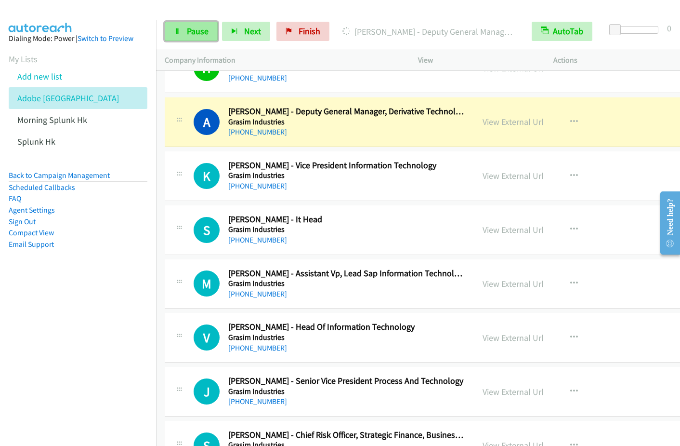
click at [186, 38] on link "Pause" at bounding box center [191, 31] width 53 height 19
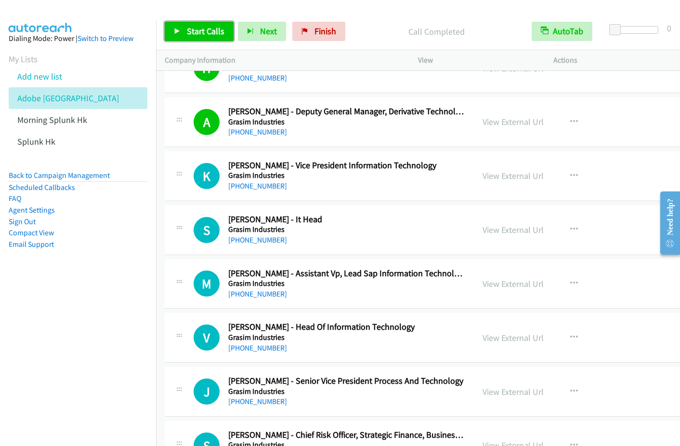
click at [196, 30] on span "Start Calls" at bounding box center [206, 31] width 38 height 11
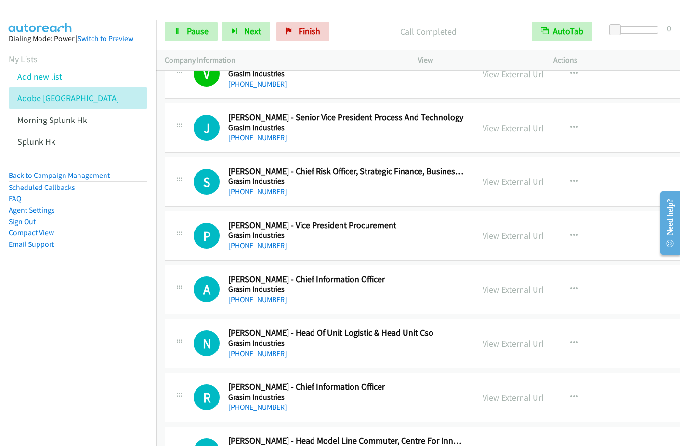
scroll to position [8386, 0]
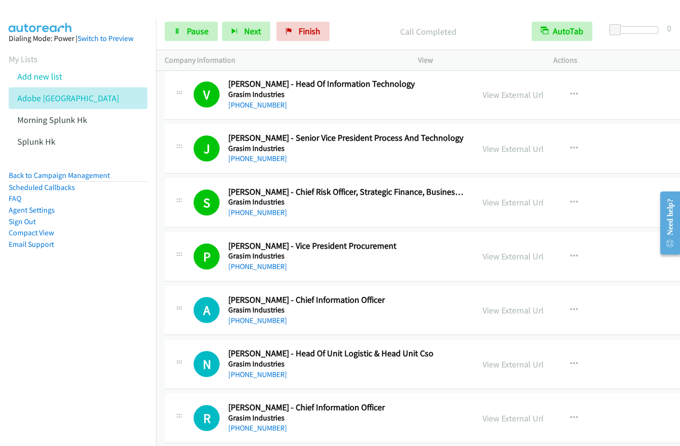
drag, startPoint x: 74, startPoint y: 332, endPoint x: 279, endPoint y: 184, distance: 252.0
click at [75, 332] on nav "Dialing Mode: Power | Switch to Preview My Lists Add new list Adobe India Morni…" at bounding box center [78, 243] width 157 height 446
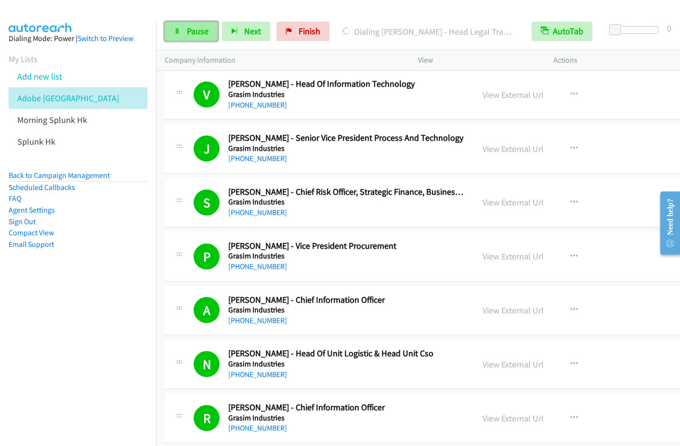
click at [191, 37] on link "Pause" at bounding box center [191, 31] width 53 height 19
click at [197, 30] on span "Start Calls" at bounding box center [206, 31] width 38 height 11
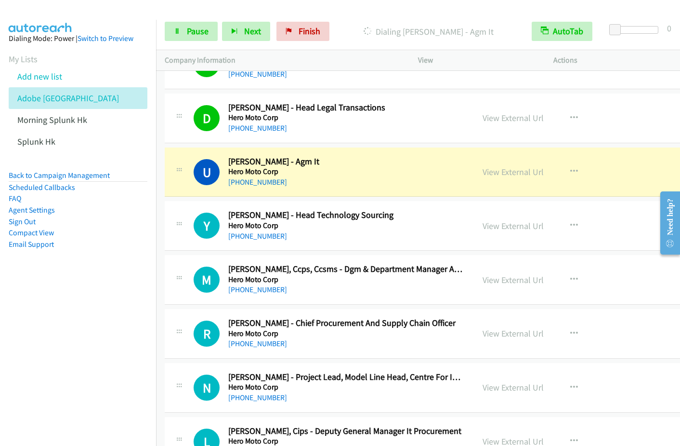
scroll to position [8824, 0]
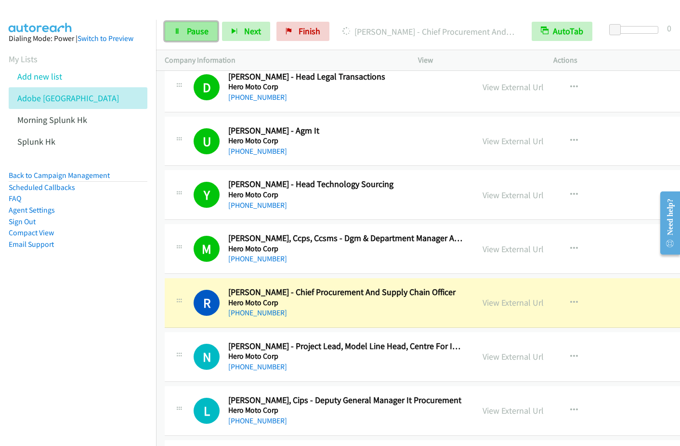
click at [172, 34] on link "Pause" at bounding box center [191, 31] width 53 height 19
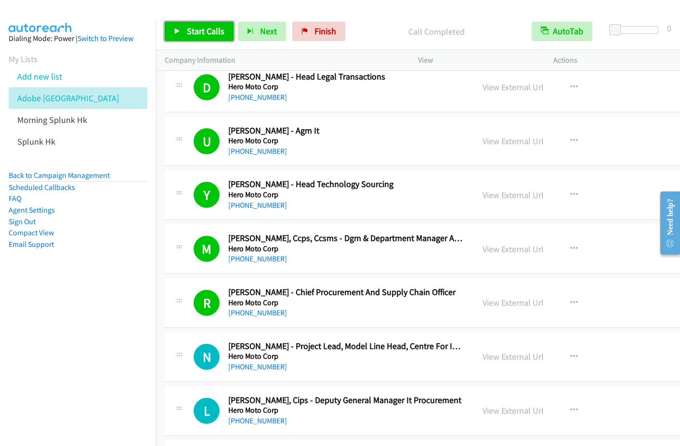
click at [203, 27] on span "Start Calls" at bounding box center [206, 31] width 38 height 11
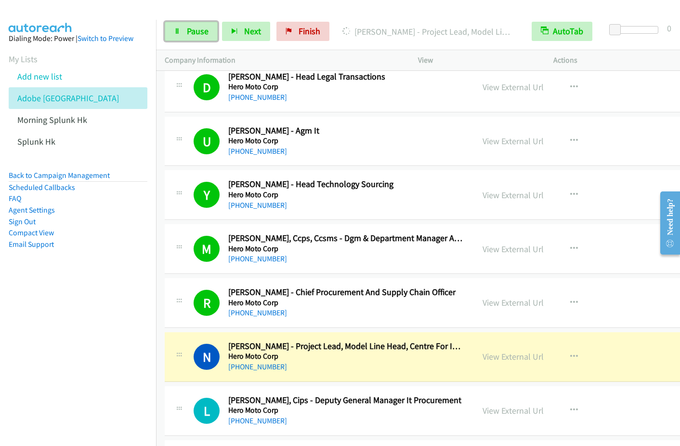
drag, startPoint x: 178, startPoint y: 32, endPoint x: 220, endPoint y: 70, distance: 56.6
click at [178, 32] on icon at bounding box center [177, 31] width 7 height 7
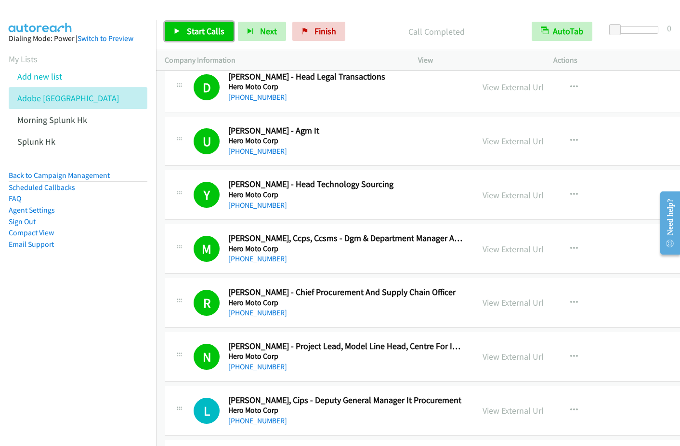
click at [203, 33] on span "Start Calls" at bounding box center [206, 31] width 38 height 11
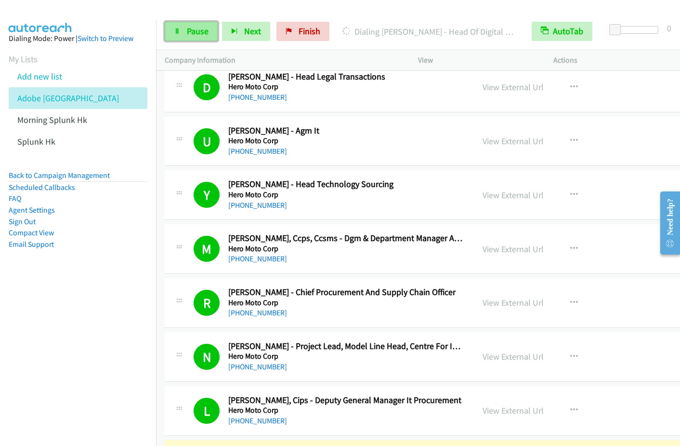
click at [181, 38] on link "Pause" at bounding box center [191, 31] width 53 height 19
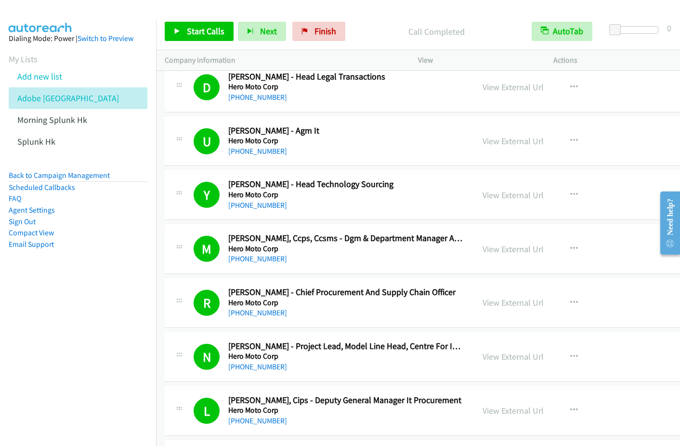
click at [86, 267] on aside "Dialing Mode: Power | Switch to Preview My Lists Add new list Adobe India Morni…" at bounding box center [78, 157] width 156 height 274
drag, startPoint x: 311, startPoint y: 28, endPoint x: 488, endPoint y: 19, distance: 176.6
click at [311, 28] on link "Finish" at bounding box center [319, 31] width 53 height 19
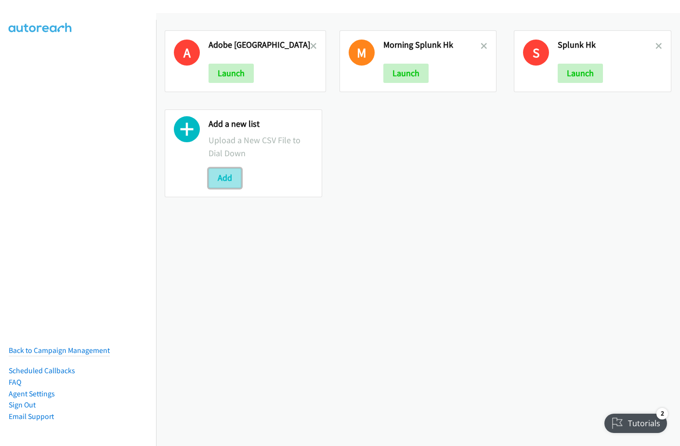
drag, startPoint x: 228, startPoint y: 177, endPoint x: 222, endPoint y: 176, distance: 6.4
click at [228, 177] on button "Add" at bounding box center [225, 177] width 33 height 19
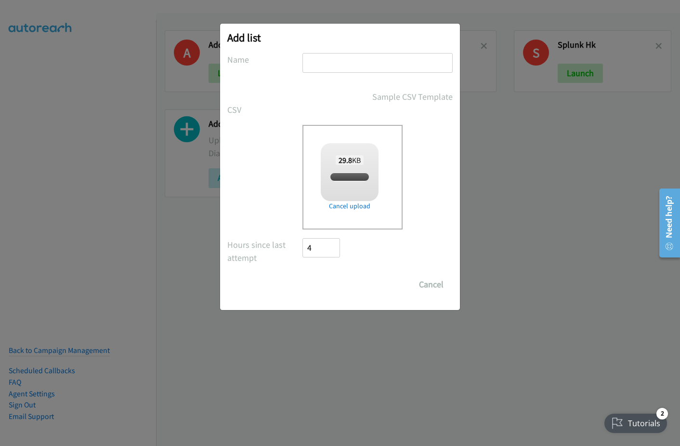
checkbox input "true"
click at [332, 66] on input "text" at bounding box center [378, 63] width 150 height 20
type input "CPL"
click at [303, 275] on input "Save List" at bounding box center [328, 284] width 51 height 19
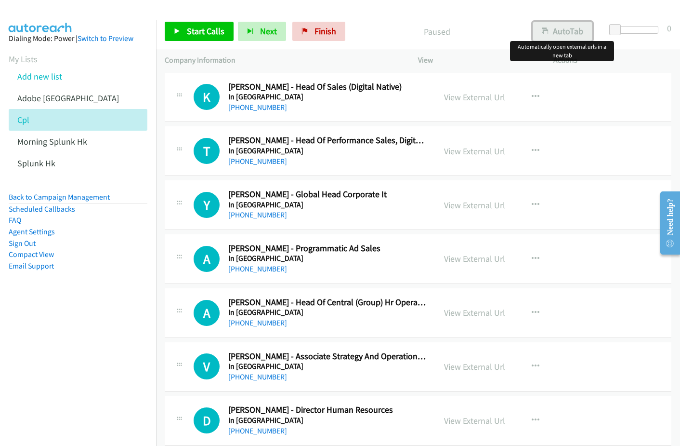
click at [563, 32] on button "AutoTab" at bounding box center [563, 31] width 60 height 19
click at [476, 99] on link "View External Url" at bounding box center [474, 97] width 61 height 11
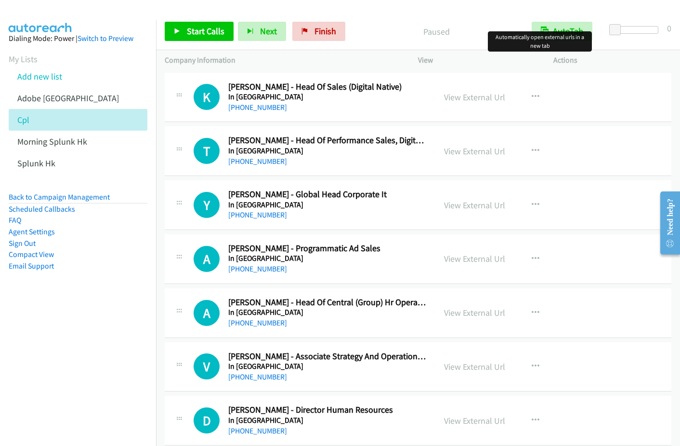
click at [369, 9] on div at bounding box center [336, 18] width 672 height 37
click at [192, 32] on span "Start Calls" at bounding box center [206, 31] width 38 height 11
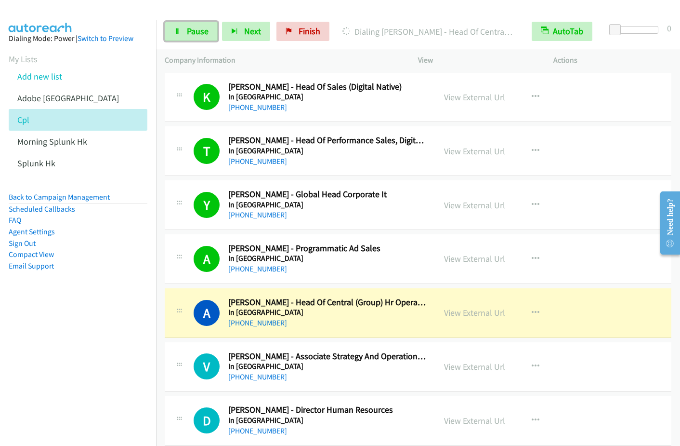
drag, startPoint x: 192, startPoint y: 34, endPoint x: 538, endPoint y: 4, distance: 347.3
click at [193, 34] on span "Pause" at bounding box center [198, 31] width 22 height 11
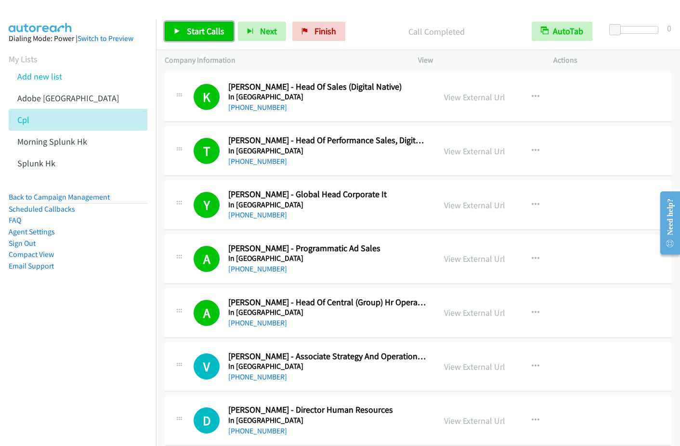
click at [186, 30] on link "Start Calls" at bounding box center [199, 31] width 69 height 19
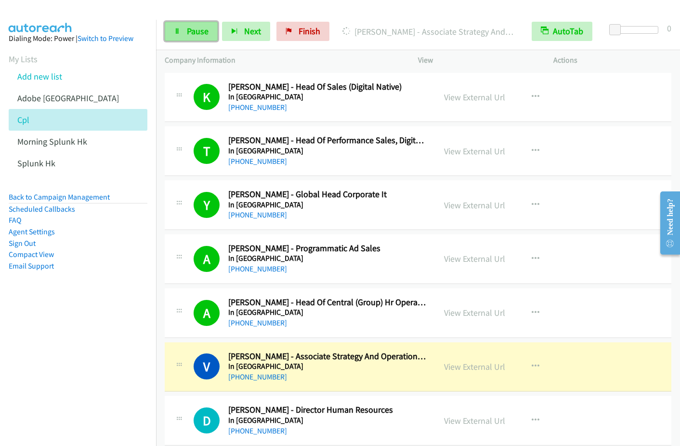
click at [184, 37] on link "Pause" at bounding box center [191, 31] width 53 height 19
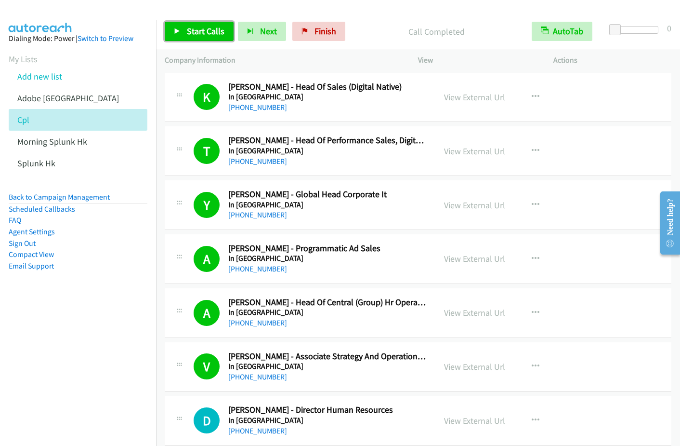
click at [191, 31] on span "Start Calls" at bounding box center [206, 31] width 38 height 11
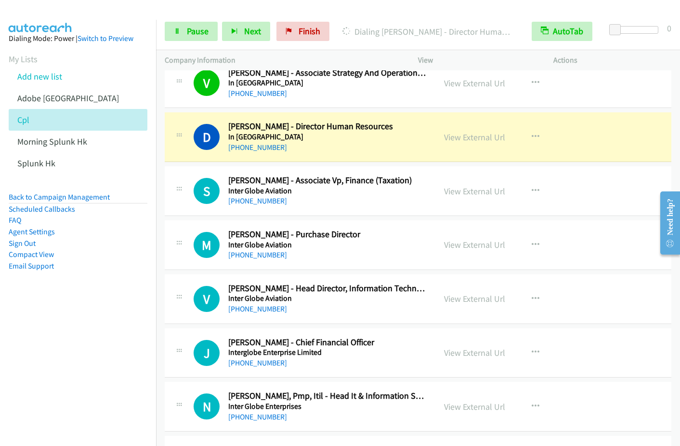
scroll to position [247, 0]
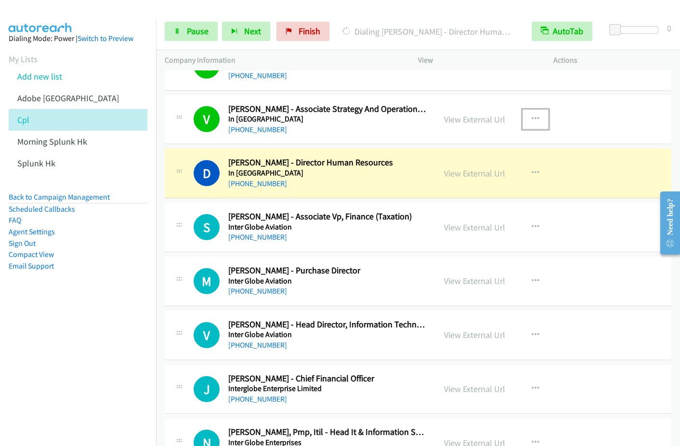
click at [532, 117] on icon "button" at bounding box center [536, 119] width 8 height 8
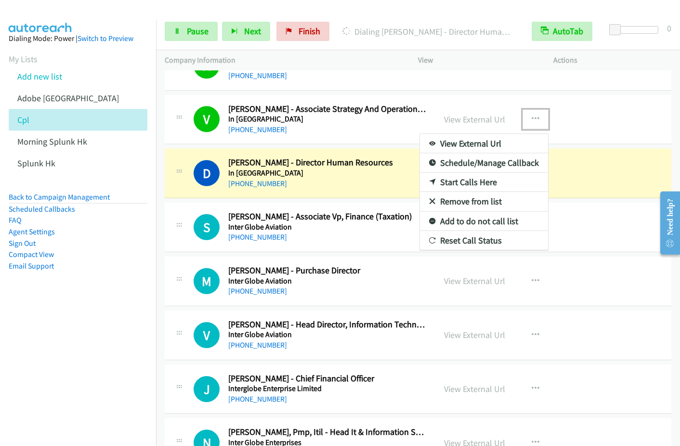
click at [471, 205] on link "Remove from list" at bounding box center [484, 201] width 128 height 19
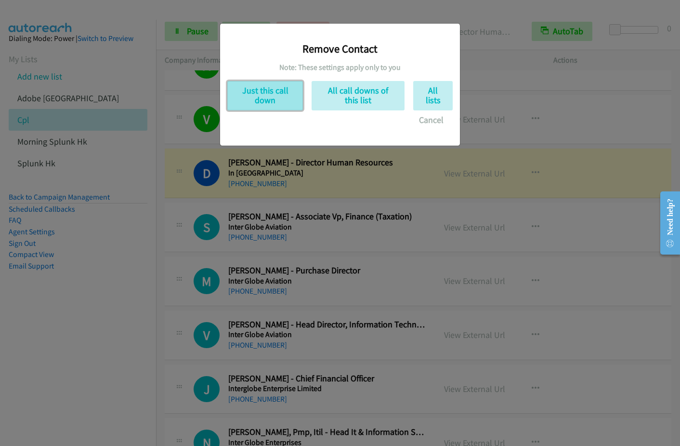
click at [275, 95] on button "Just this call down" at bounding box center [265, 95] width 76 height 29
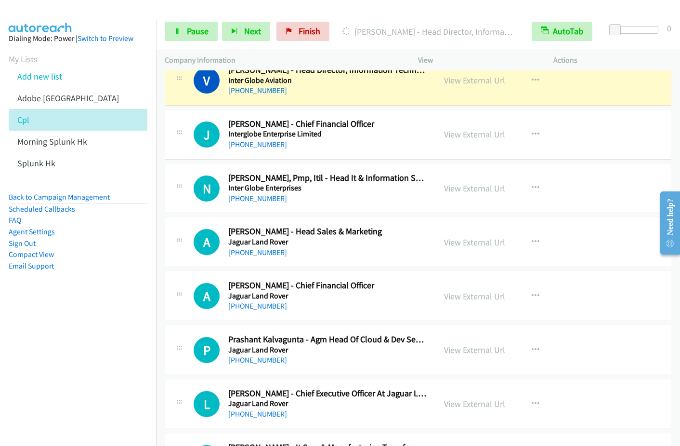
scroll to position [432, 0]
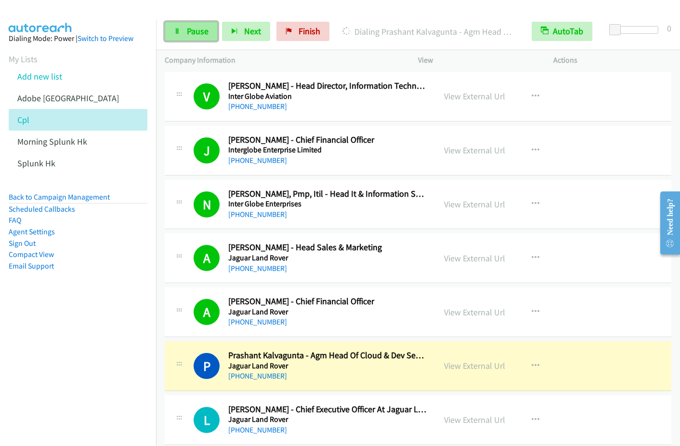
click at [209, 34] on link "Pause" at bounding box center [191, 31] width 53 height 19
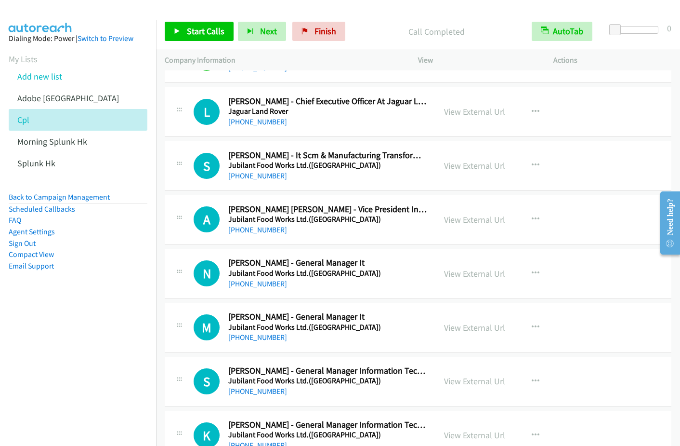
scroll to position [734, 0]
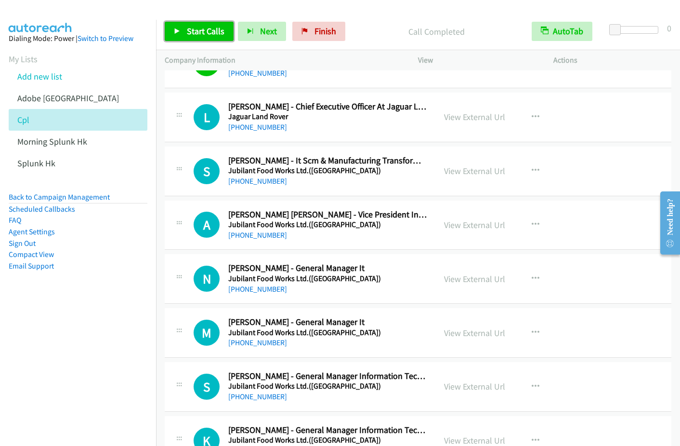
click at [212, 34] on span "Start Calls" at bounding box center [206, 31] width 38 height 11
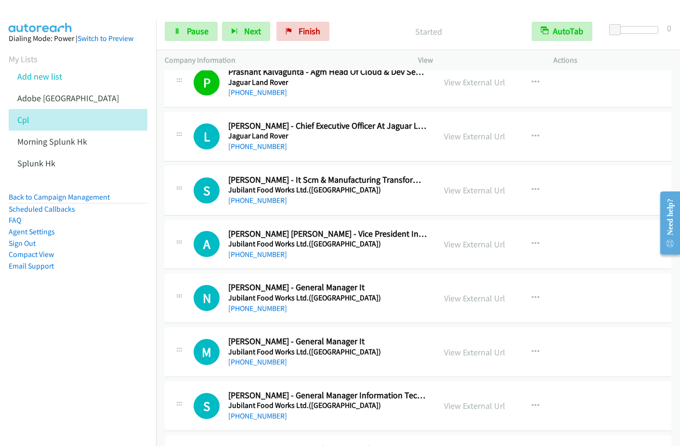
scroll to position [696, 0]
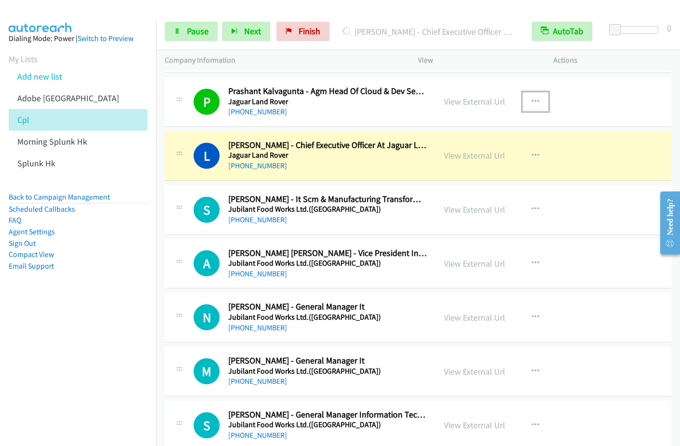
click at [533, 99] on icon "button" at bounding box center [536, 102] width 8 height 8
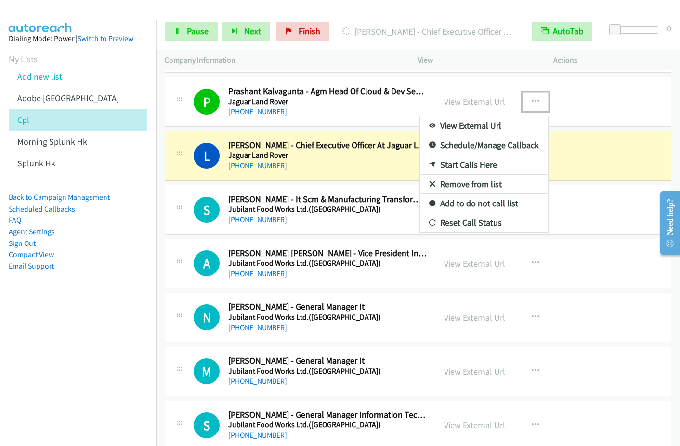
click at [461, 181] on link "Remove from list" at bounding box center [484, 183] width 128 height 19
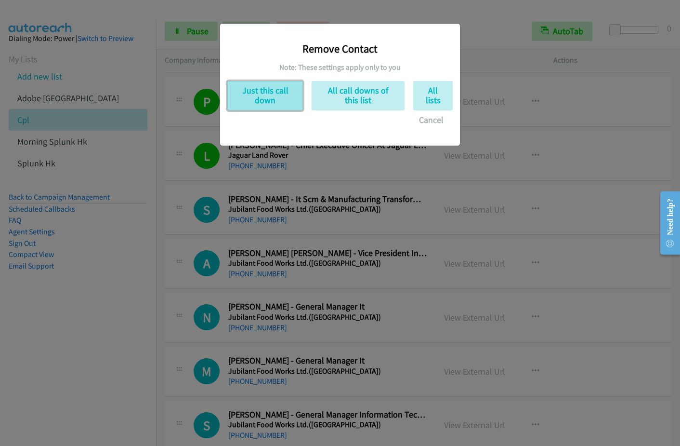
click at [274, 95] on button "Just this call down" at bounding box center [265, 95] width 76 height 29
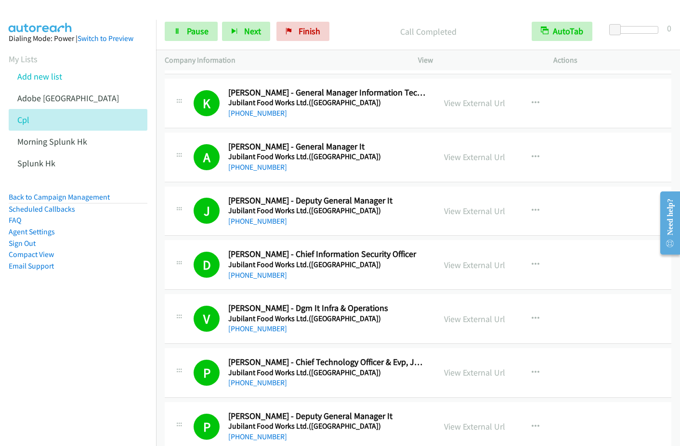
scroll to position [1340, 0]
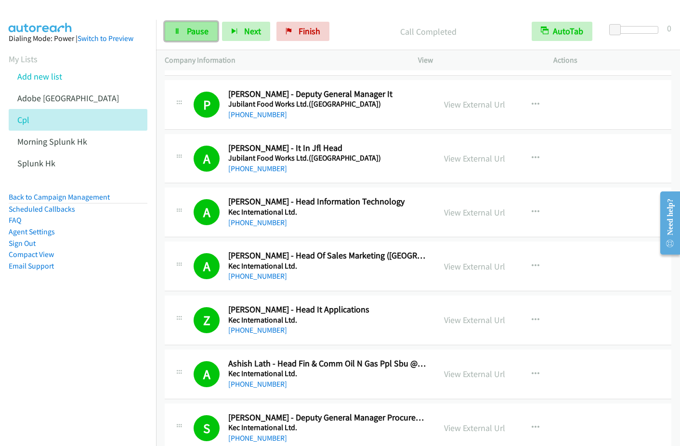
click at [188, 34] on span "Pause" at bounding box center [198, 31] width 22 height 11
click at [188, 34] on span "Start Calls" at bounding box center [206, 31] width 38 height 11
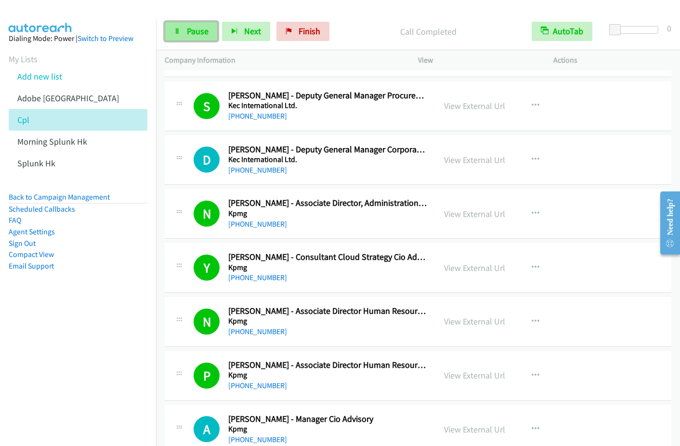
click at [190, 31] on span "Pause" at bounding box center [198, 31] width 22 height 11
